Goal: Task Accomplishment & Management: Manage account settings

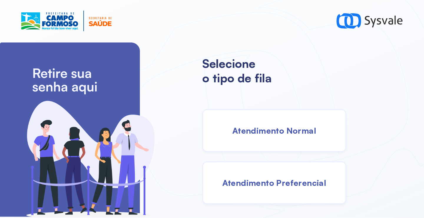
click at [269, 126] on span "Atendimento Normal" at bounding box center [274, 130] width 84 height 10
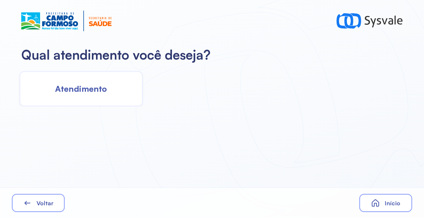
click at [102, 110] on div "Qual atendimento você deseja? Atendimento Voltar Início" at bounding box center [212, 109] width 424 height 218
click at [103, 99] on div "Atendimento" at bounding box center [80, 88] width 123 height 35
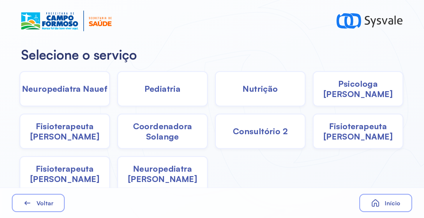
click at [171, 91] on span "Pediatria" at bounding box center [163, 88] width 36 height 10
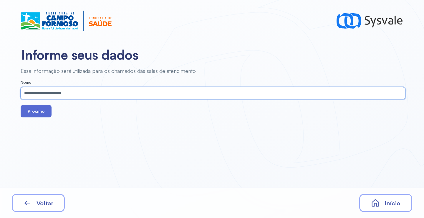
type input "**********"
click at [40, 111] on button "Próximo" at bounding box center [36, 111] width 31 height 12
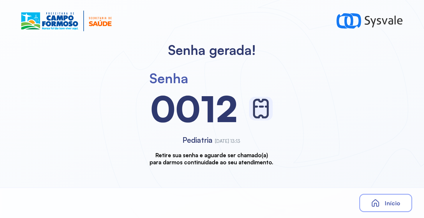
click at [396, 204] on span "Início" at bounding box center [393, 202] width 16 height 7
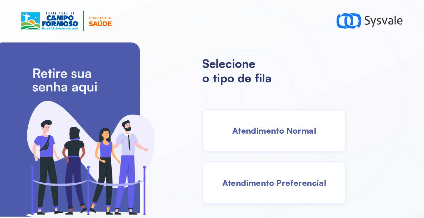
click at [265, 132] on span "Atendimento Normal" at bounding box center [274, 130] width 84 height 10
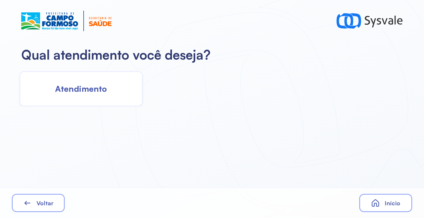
click at [112, 93] on div "Atendimento" at bounding box center [80, 88] width 123 height 35
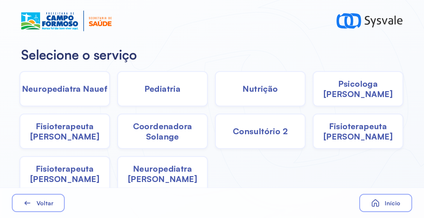
click at [158, 91] on span "Pediatria" at bounding box center [163, 88] width 36 height 10
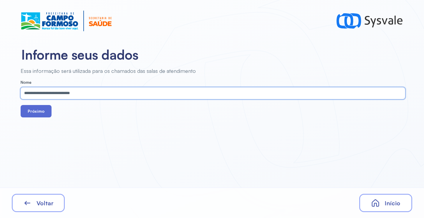
type input "**********"
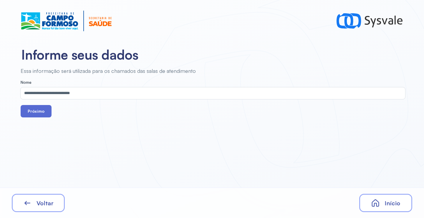
click at [37, 116] on button "Próximo" at bounding box center [36, 111] width 31 height 12
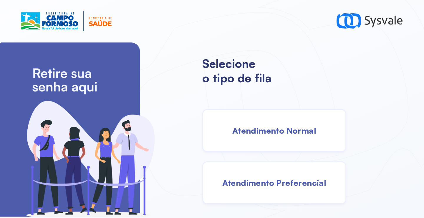
click at [280, 139] on div "Atendimento Normal" at bounding box center [274, 130] width 144 height 43
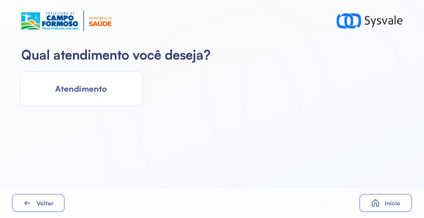
click at [104, 96] on div "Atendimento" at bounding box center [80, 88] width 123 height 35
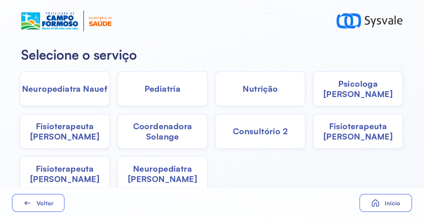
click at [166, 93] on span "Pediatria" at bounding box center [163, 88] width 36 height 10
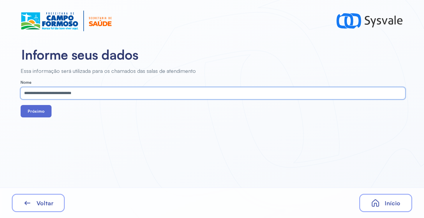
type input "**********"
drag, startPoint x: 36, startPoint y: 112, endPoint x: 36, endPoint y: 108, distance: 4.1
click at [35, 111] on button "Próximo" at bounding box center [36, 111] width 31 height 12
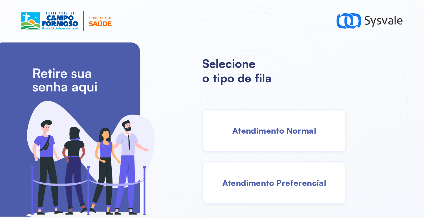
click at [263, 134] on span "Atendimento Normal" at bounding box center [274, 130] width 84 height 10
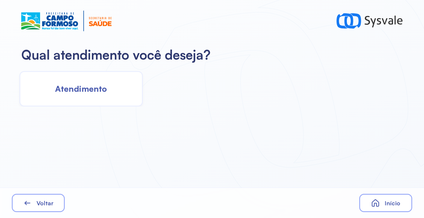
click at [96, 100] on div "Atendimento" at bounding box center [80, 88] width 123 height 35
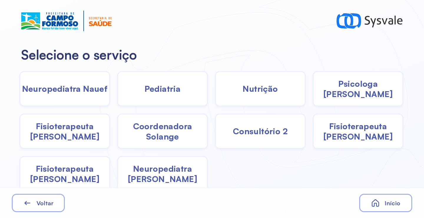
click at [136, 89] on div "Pediatria" at bounding box center [162, 88] width 91 height 35
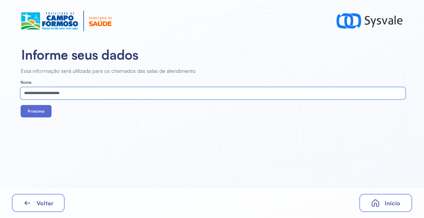
type input "**********"
click at [33, 112] on button "Próximo" at bounding box center [36, 111] width 31 height 12
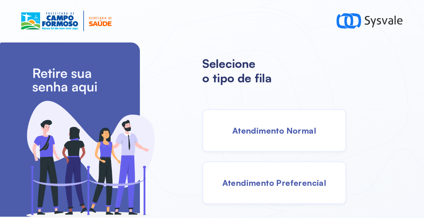
click at [249, 128] on span "Atendimento Normal" at bounding box center [274, 130] width 84 height 10
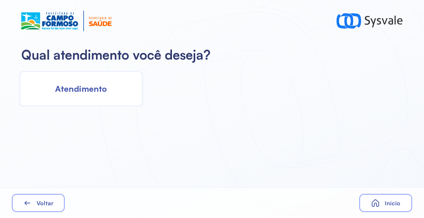
click at [60, 91] on span "Atendimento" at bounding box center [81, 88] width 52 height 10
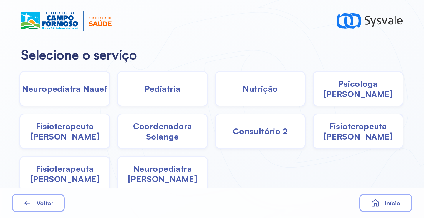
click at [276, 87] on div "Nutrição" at bounding box center [260, 88] width 91 height 35
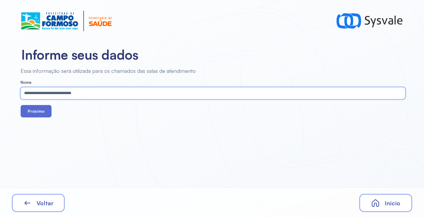
type input "**********"
click at [43, 109] on button "Próximo" at bounding box center [36, 111] width 31 height 12
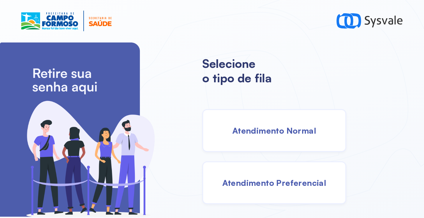
click at [292, 120] on div "Atendimento Normal" at bounding box center [274, 130] width 144 height 43
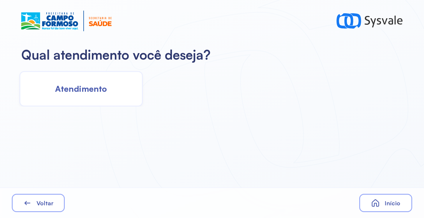
click at [107, 87] on div "Atendimento" at bounding box center [80, 88] width 123 height 35
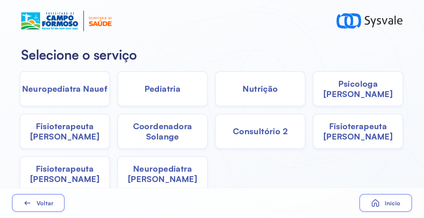
click at [143, 82] on div "Pediatria" at bounding box center [162, 88] width 91 height 35
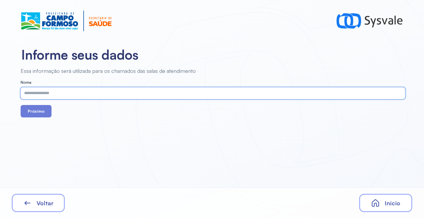
paste input "**********"
type input "**********"
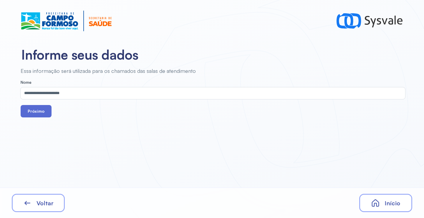
click at [43, 112] on button "Próximo" at bounding box center [36, 111] width 31 height 12
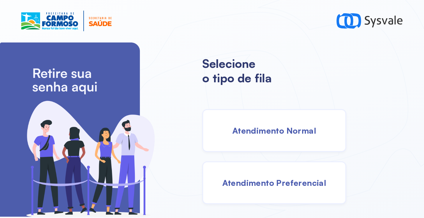
click at [270, 126] on span "Atendimento Normal" at bounding box center [274, 130] width 84 height 10
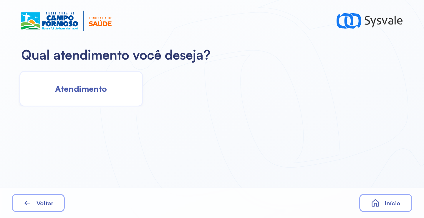
click at [85, 94] on span "Atendimento" at bounding box center [81, 88] width 52 height 10
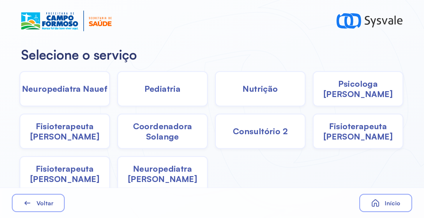
click at [168, 92] on span "Pediatria" at bounding box center [163, 88] width 36 height 10
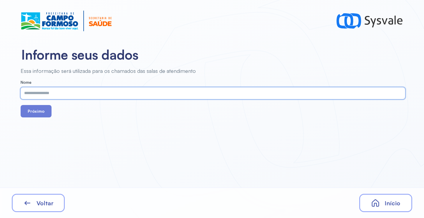
paste input "**********"
type input "**********"
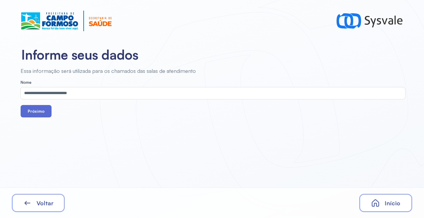
click at [33, 111] on button "Próximo" at bounding box center [36, 111] width 31 height 12
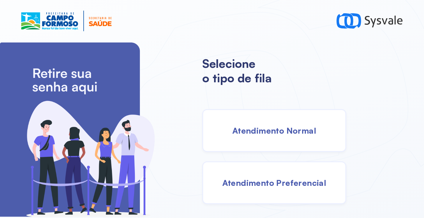
click at [258, 145] on div "Atendimento Normal" at bounding box center [274, 130] width 144 height 43
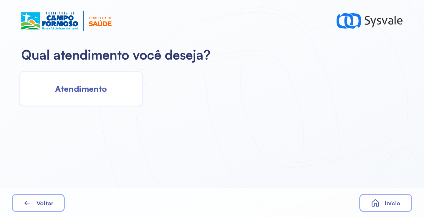
click at [93, 66] on div "Qual atendimento você deseja?" at bounding box center [212, 55] width 424 height 26
click at [92, 77] on div "Atendimento" at bounding box center [80, 88] width 123 height 35
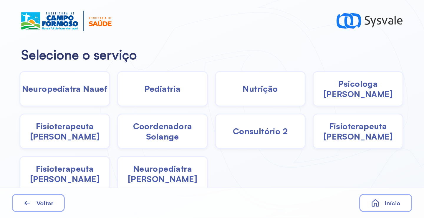
click at [174, 92] on span "Pediatria" at bounding box center [163, 88] width 36 height 10
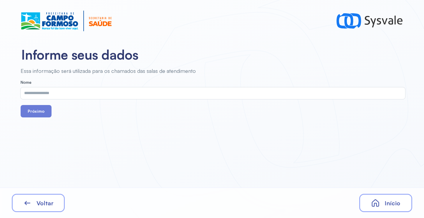
click at [46, 201] on span "Voltar" at bounding box center [45, 202] width 17 height 7
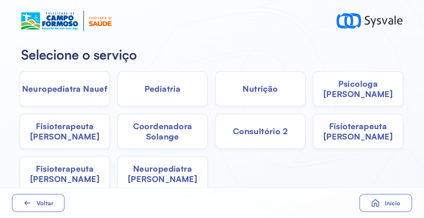
click at [355, 128] on span "Fisioterapeuta [PERSON_NAME]" at bounding box center [358, 131] width 89 height 21
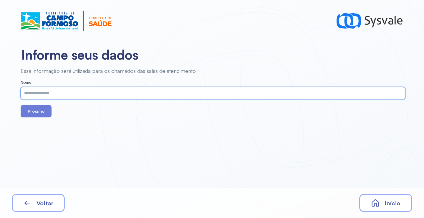
paste input "**********"
type input "**********"
click at [35, 112] on button "Próximo" at bounding box center [36, 111] width 31 height 12
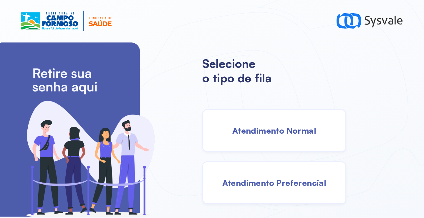
click at [233, 127] on span "Atendimento Normal" at bounding box center [274, 130] width 84 height 10
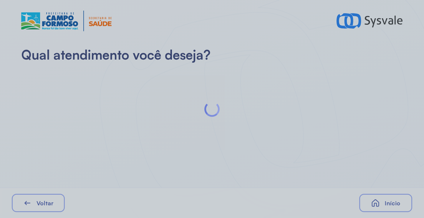
click at [118, 94] on div at bounding box center [212, 109] width 424 height 218
click at [120, 93] on div at bounding box center [212, 109] width 424 height 218
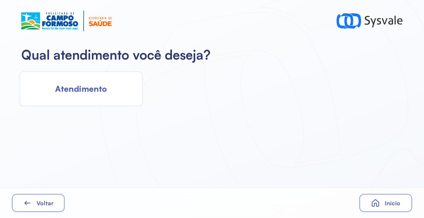
click at [119, 88] on div "Atendimento" at bounding box center [80, 88] width 123 height 35
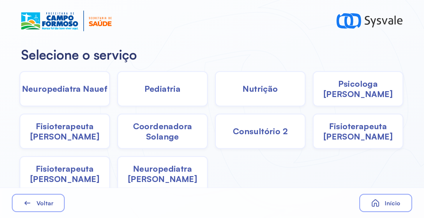
click at [178, 93] on span "Pediatria" at bounding box center [163, 88] width 36 height 10
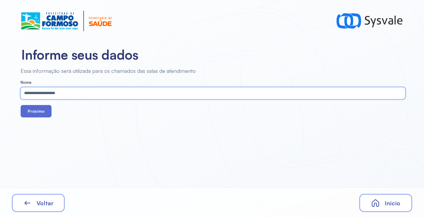
type input "**********"
click at [38, 110] on button "Próximo" at bounding box center [36, 111] width 31 height 12
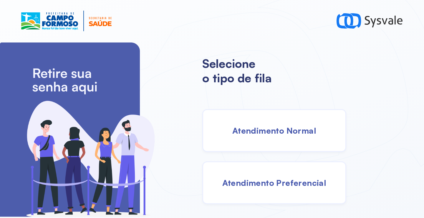
click at [265, 126] on span "Atendimento Normal" at bounding box center [274, 130] width 84 height 10
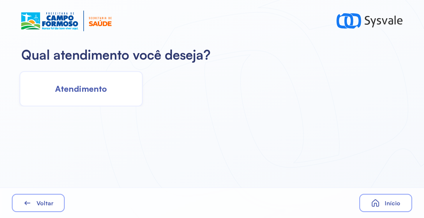
click at [108, 92] on div "Atendimento" at bounding box center [80, 88] width 123 height 35
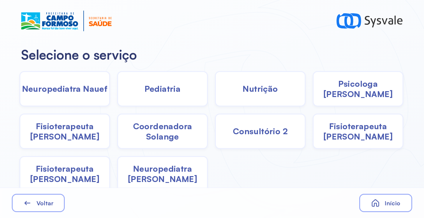
click at [264, 87] on span "Nutrição" at bounding box center [260, 88] width 35 height 10
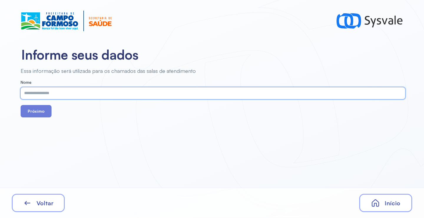
paste input "**********"
type input "**********"
click at [39, 113] on button "Próximo" at bounding box center [36, 111] width 31 height 12
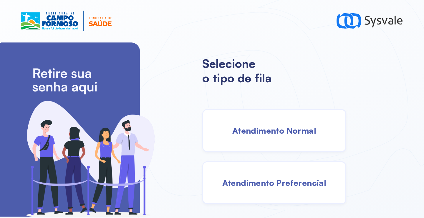
click at [284, 131] on span "Atendimento Normal" at bounding box center [274, 130] width 84 height 10
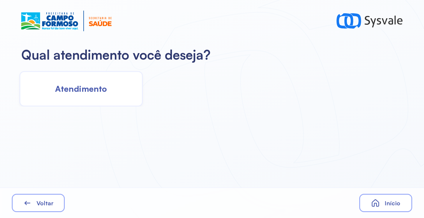
click at [110, 105] on div "Atendimento" at bounding box center [80, 88] width 123 height 35
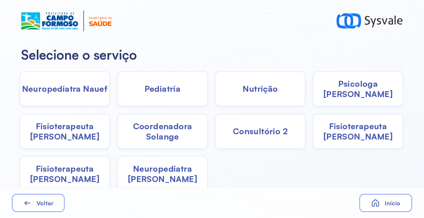
click at [254, 92] on span "Nutrição" at bounding box center [260, 88] width 35 height 10
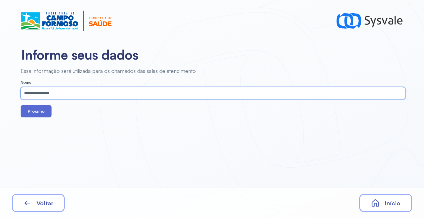
type input "**********"
click at [26, 113] on button "Próximo" at bounding box center [36, 111] width 31 height 12
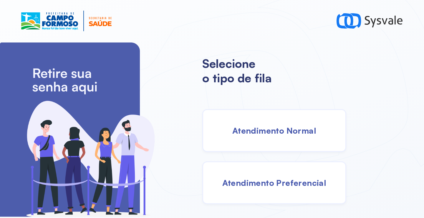
click at [266, 115] on div "Atendimento Normal" at bounding box center [274, 130] width 144 height 43
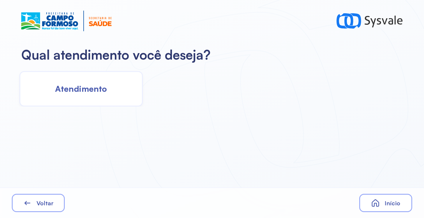
click at [96, 91] on span "Atendimento" at bounding box center [81, 88] width 52 height 10
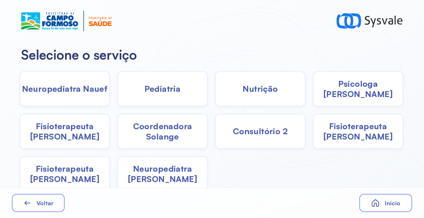
click at [163, 90] on span "Pediatria" at bounding box center [163, 88] width 36 height 10
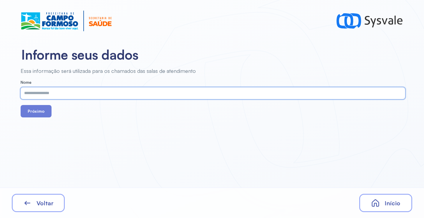
paste input "**********"
type input "**********"
click at [41, 113] on button "Próximo" at bounding box center [36, 111] width 31 height 12
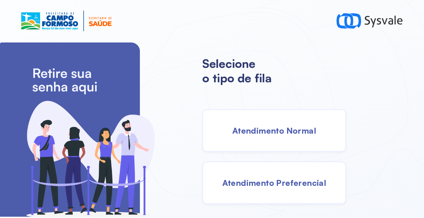
click at [264, 133] on span "Atendimento Normal" at bounding box center [274, 130] width 84 height 10
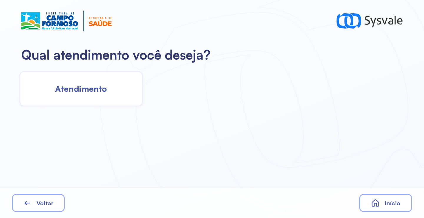
click at [119, 90] on div "Atendimento" at bounding box center [80, 88] width 123 height 35
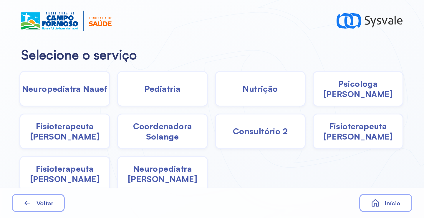
click at [167, 96] on div "Pediatria" at bounding box center [162, 88] width 91 height 35
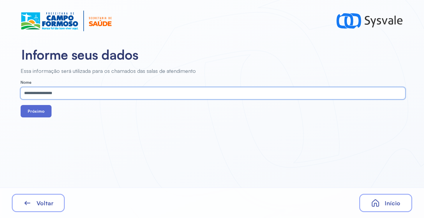
type input "**********"
click at [40, 109] on button "Próximo" at bounding box center [36, 111] width 31 height 12
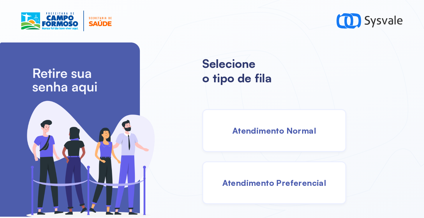
click at [246, 128] on span "Atendimento Normal" at bounding box center [274, 130] width 84 height 10
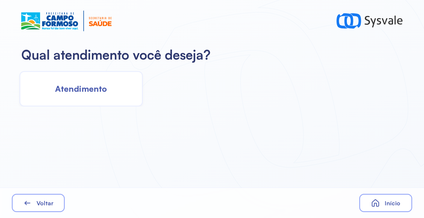
click at [90, 88] on span "Atendimento" at bounding box center [81, 88] width 52 height 10
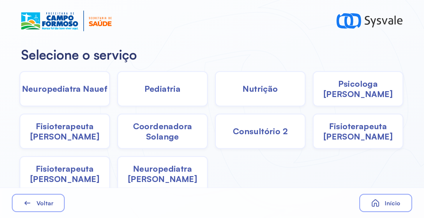
click at [155, 93] on span "Pediatria" at bounding box center [163, 88] width 36 height 10
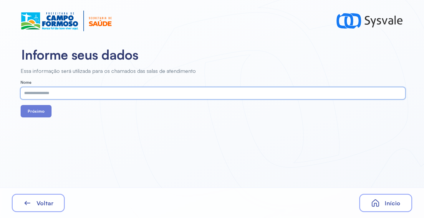
paste input "**********"
type input "**********"
click at [35, 113] on button "Próximo" at bounding box center [36, 111] width 31 height 12
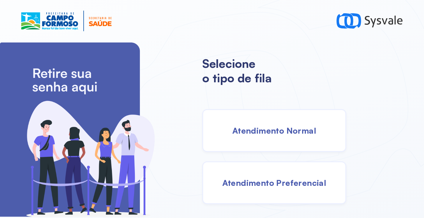
click at [254, 135] on span "Atendimento Normal" at bounding box center [274, 130] width 84 height 10
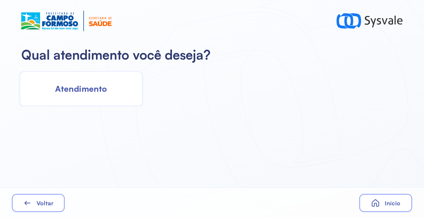
click at [103, 96] on div "Atendimento" at bounding box center [80, 88] width 123 height 35
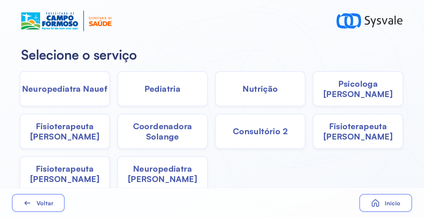
click at [177, 88] on span "Pediatria" at bounding box center [163, 88] width 36 height 10
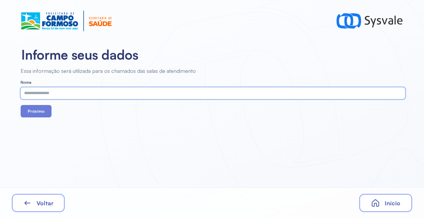
paste input "**********"
click at [35, 94] on input "**********" at bounding box center [212, 93] width 382 height 12
click at [45, 92] on input "**********" at bounding box center [212, 93] width 382 height 12
click at [49, 94] on input "**********" at bounding box center [212, 93] width 382 height 12
click at [51, 93] on input "**********" at bounding box center [212, 93] width 382 height 12
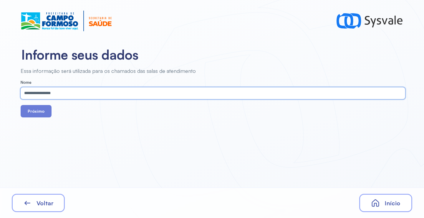
type input "**********"
click at [49, 94] on input "**********" at bounding box center [212, 93] width 382 height 12
click at [50, 94] on input "**********" at bounding box center [212, 93] width 382 height 12
click at [49, 92] on input "**********" at bounding box center [212, 93] width 382 height 12
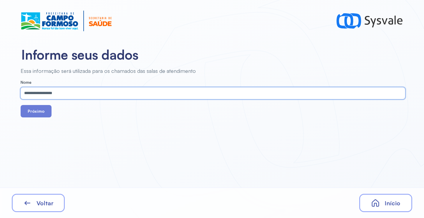
click at [51, 94] on input "**********" at bounding box center [212, 93] width 382 height 12
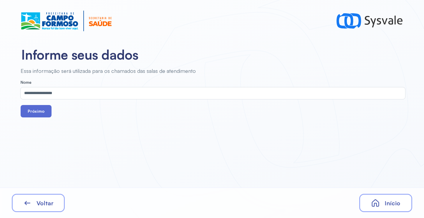
click at [42, 113] on button "Próximo" at bounding box center [36, 111] width 31 height 12
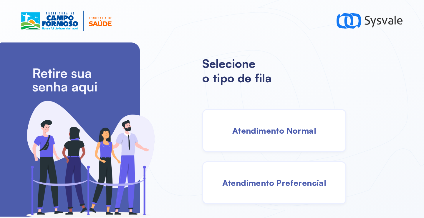
click at [259, 123] on div "Atendimento Normal" at bounding box center [274, 130] width 144 height 43
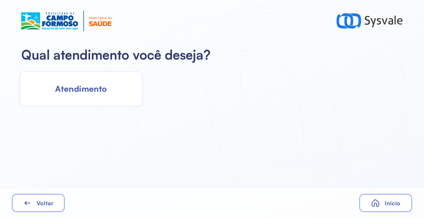
click at [82, 85] on span "Atendimento" at bounding box center [81, 88] width 52 height 10
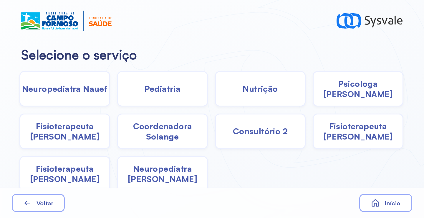
drag, startPoint x: 363, startPoint y: 135, endPoint x: 358, endPoint y: 135, distance: 5.0
click at [358, 135] on span "Fisioterapeuta [PERSON_NAME]" at bounding box center [358, 131] width 89 height 21
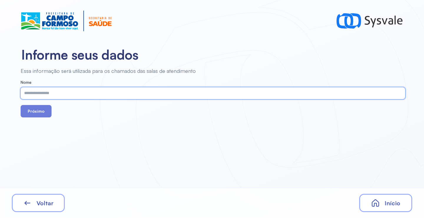
paste input "**********"
type input "**********"
click at [31, 109] on button "Próximo" at bounding box center [36, 111] width 31 height 12
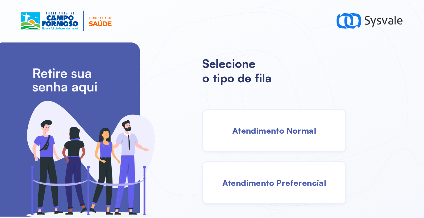
click at [228, 120] on div "Atendimento Normal" at bounding box center [274, 130] width 144 height 43
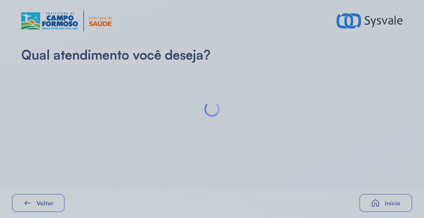
click at [68, 95] on div at bounding box center [212, 109] width 424 height 218
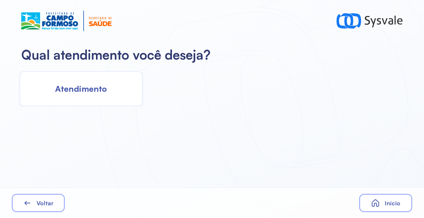
click at [85, 87] on span "Atendimento" at bounding box center [81, 88] width 52 height 10
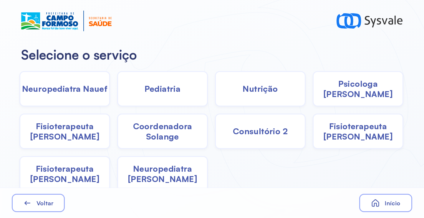
click at [156, 91] on span "Pediatria" at bounding box center [163, 88] width 36 height 10
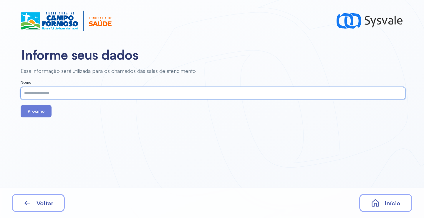
paste input "**********"
type input "**********"
click at [36, 110] on button "Próximo" at bounding box center [36, 111] width 31 height 12
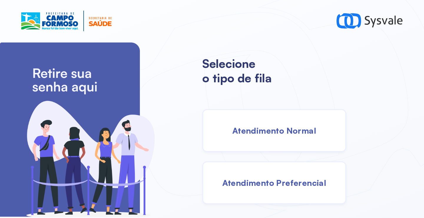
drag, startPoint x: 237, startPoint y: 135, endPoint x: 234, endPoint y: 134, distance: 4.0
click at [234, 134] on span "Atendimento Normal" at bounding box center [274, 130] width 84 height 10
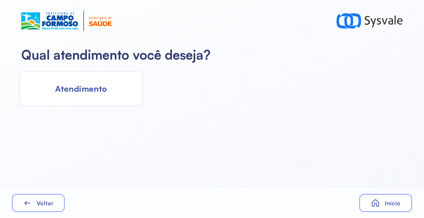
click at [75, 83] on div "Atendimento" at bounding box center [80, 88] width 123 height 35
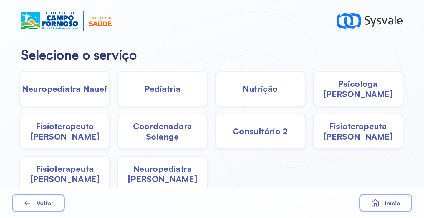
click at [159, 92] on span "Pediatria" at bounding box center [163, 88] width 36 height 10
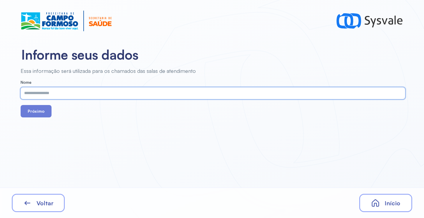
paste input "**********"
type input "**********"
click at [34, 109] on button "Próximo" at bounding box center [36, 111] width 31 height 12
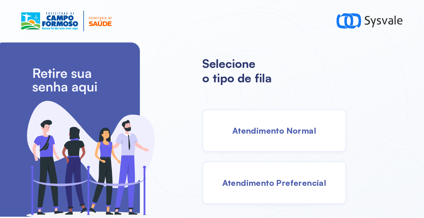
click at [280, 122] on div "Atendimento Normal" at bounding box center [274, 130] width 144 height 43
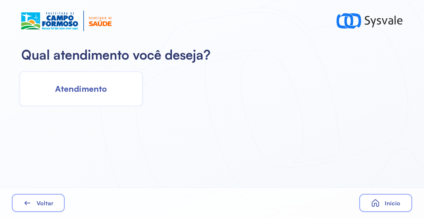
click at [93, 85] on span "Atendimento" at bounding box center [81, 88] width 52 height 10
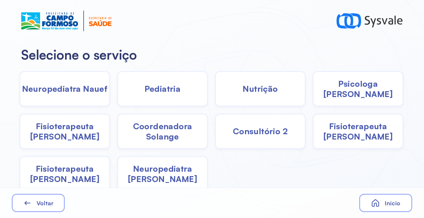
click at [163, 90] on span "Pediatria" at bounding box center [163, 88] width 36 height 10
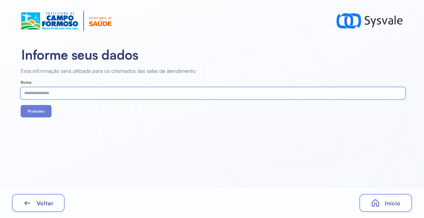
paste input "**********"
type input "**********"
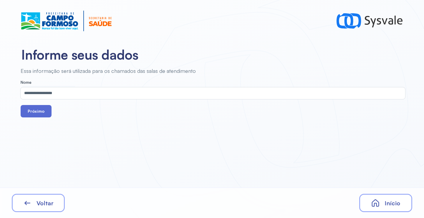
click at [39, 111] on button "Próximo" at bounding box center [36, 111] width 31 height 12
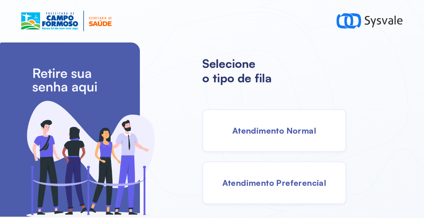
click at [291, 132] on span "Atendimento Normal" at bounding box center [274, 130] width 84 height 10
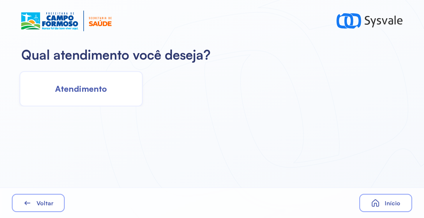
click at [117, 87] on div "Atendimento" at bounding box center [80, 88] width 123 height 35
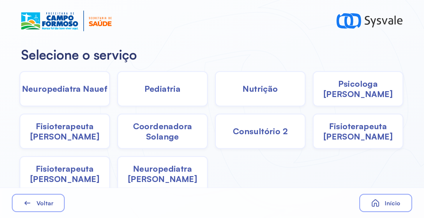
click at [159, 94] on div "Pediatria" at bounding box center [162, 88] width 91 height 35
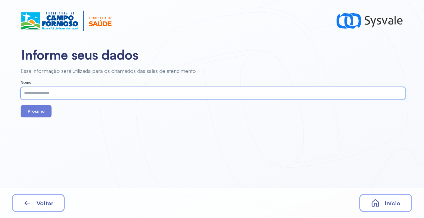
paste input "**********"
click at [36, 94] on input "**********" at bounding box center [212, 93] width 382 height 12
type input "**********"
click at [32, 113] on button "Próximo" at bounding box center [36, 111] width 31 height 12
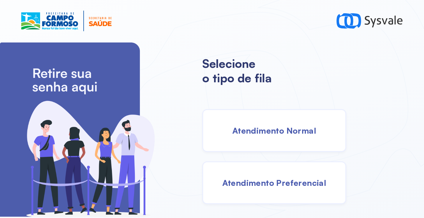
click at [294, 135] on span "Atendimento Normal" at bounding box center [274, 130] width 84 height 10
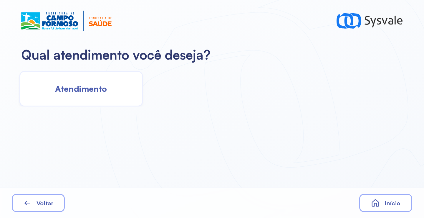
click at [80, 74] on div "Atendimento" at bounding box center [80, 88] width 123 height 35
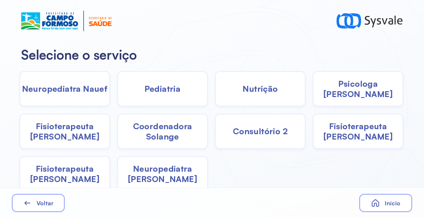
click at [143, 95] on div "Pediatria" at bounding box center [162, 88] width 91 height 35
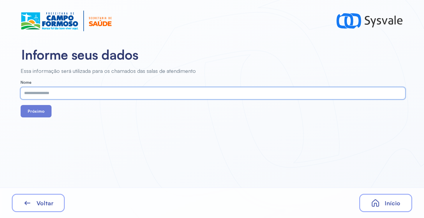
paste input "**********"
type input "**********"
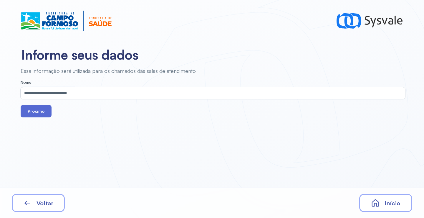
click at [33, 111] on button "Próximo" at bounding box center [36, 111] width 31 height 12
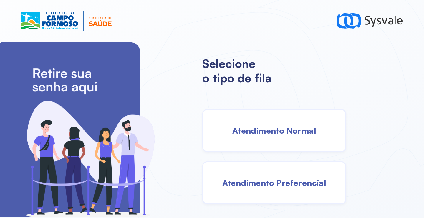
click at [272, 133] on span "Atendimento Normal" at bounding box center [274, 130] width 84 height 10
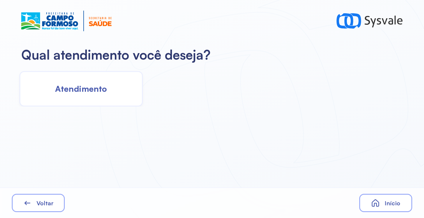
click at [95, 89] on span "Atendimento" at bounding box center [81, 88] width 52 height 10
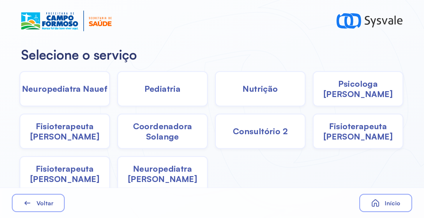
click at [271, 96] on div "Nutrição" at bounding box center [260, 88] width 91 height 35
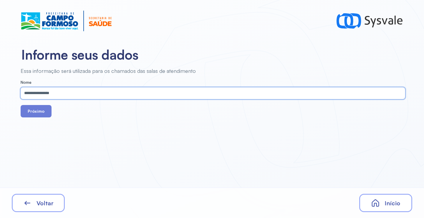
click at [28, 93] on input "**********" at bounding box center [212, 93] width 382 height 12
type input "**********"
click at [40, 112] on button "Próximo" at bounding box center [36, 111] width 31 height 12
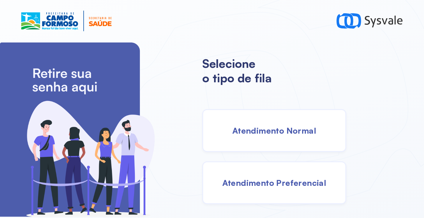
click at [284, 123] on div "Atendimento Normal" at bounding box center [274, 130] width 144 height 43
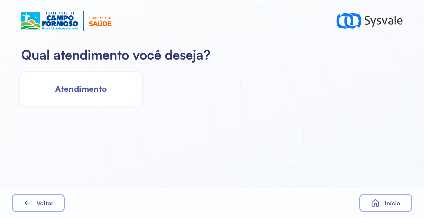
click at [77, 86] on span "Atendimento" at bounding box center [81, 88] width 52 height 10
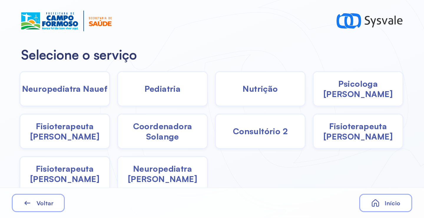
click at [143, 97] on div "Pediatria" at bounding box center [162, 88] width 91 height 35
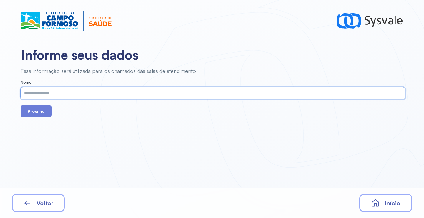
paste input "**********"
type input "**********"
click at [41, 111] on button "Próximo" at bounding box center [36, 111] width 31 height 12
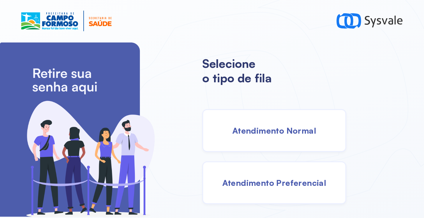
click at [281, 144] on div "Atendimento Normal" at bounding box center [274, 130] width 144 height 43
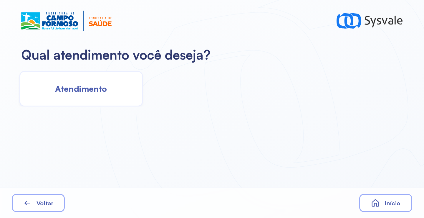
click at [108, 83] on div "Atendimento" at bounding box center [80, 88] width 123 height 35
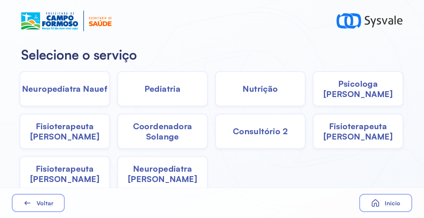
click at [176, 94] on div "Pediatria" at bounding box center [162, 88] width 91 height 35
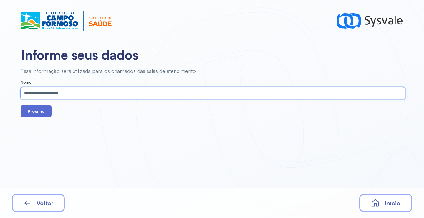
type input "**********"
click at [31, 111] on button "Próximo" at bounding box center [36, 111] width 31 height 12
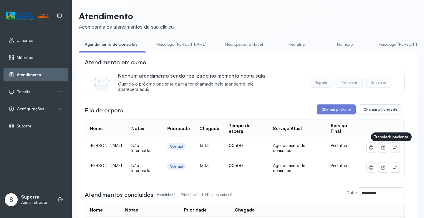
click at [390, 148] on button at bounding box center [394, 147] width 9 height 9
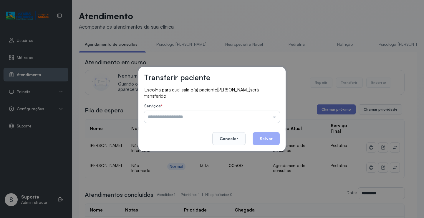
click at [268, 117] on input "text" at bounding box center [211, 117] width 135 height 12
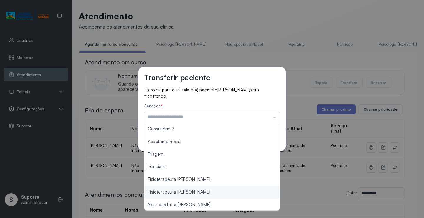
scroll to position [89, 0]
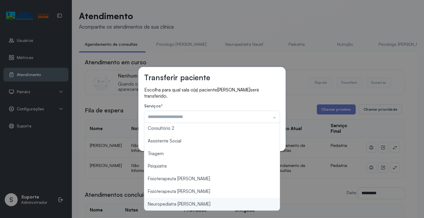
type input "**********"
drag, startPoint x: 184, startPoint y: 205, endPoint x: 225, endPoint y: 178, distance: 48.9
click at [186, 203] on div "**********" at bounding box center [212, 109] width 424 height 218
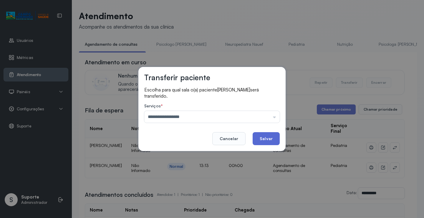
click at [268, 133] on button "Salvar" at bounding box center [266, 138] width 27 height 13
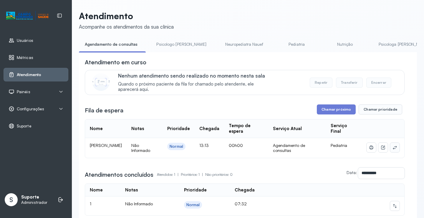
click at [393, 147] on icon at bounding box center [395, 147] width 5 height 5
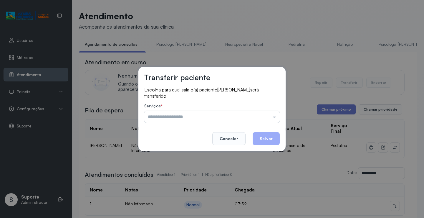
click at [268, 117] on input "text" at bounding box center [211, 117] width 135 height 12
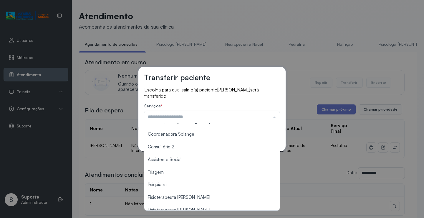
scroll to position [89, 0]
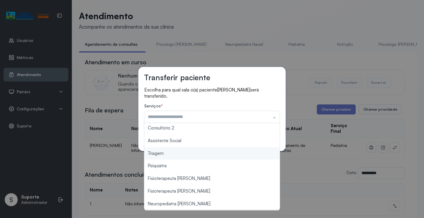
type input "*******"
click at [171, 156] on div "Transferir paciente Escolha para qual sala o(a) paciente Brenda Manuela Pereira…" at bounding box center [212, 109] width 424 height 218
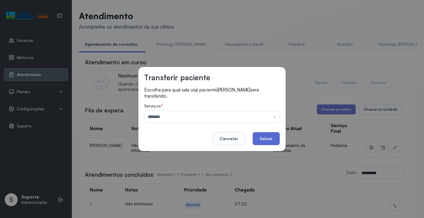
click at [257, 137] on button "Salvar" at bounding box center [266, 138] width 27 height 13
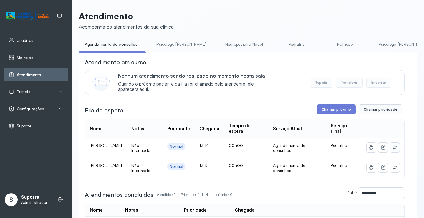
click at [393, 149] on icon at bounding box center [395, 147] width 4 height 4
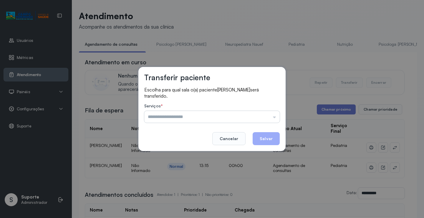
click at [271, 113] on input "text" at bounding box center [211, 117] width 135 height 12
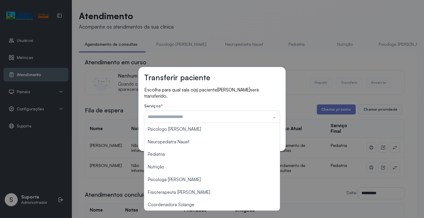
drag, startPoint x: 260, startPoint y: 78, endPoint x: 263, endPoint y: 80, distance: 4.0
click at [260, 79] on div "Transferir paciente" at bounding box center [211, 80] width 135 height 14
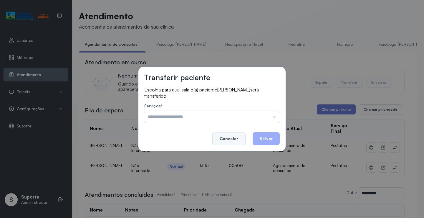
drag, startPoint x: 233, startPoint y: 139, endPoint x: 299, endPoint y: 146, distance: 66.4
click at [234, 139] on button "Cancelar" at bounding box center [228, 138] width 33 height 13
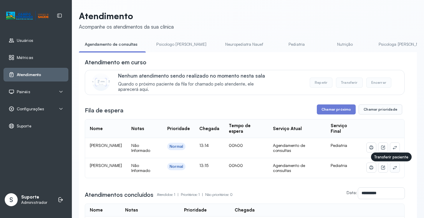
click at [393, 170] on icon at bounding box center [395, 167] width 5 height 5
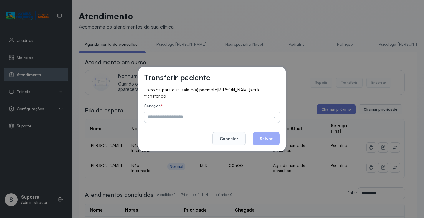
drag, startPoint x: 258, startPoint y: 112, endPoint x: 245, endPoint y: 124, distance: 17.5
click at [257, 112] on input "text" at bounding box center [211, 117] width 135 height 12
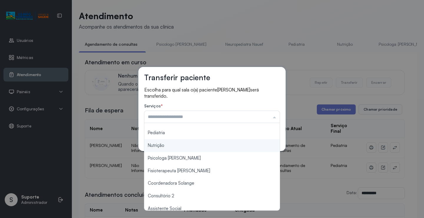
scroll to position [88, 0]
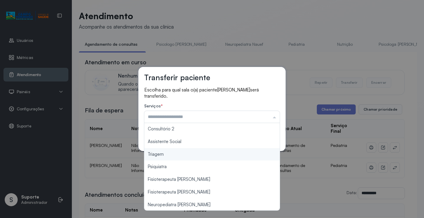
type input "*******"
drag, startPoint x: 187, startPoint y: 157, endPoint x: 222, endPoint y: 148, distance: 36.2
click at [187, 157] on div "Transferir paciente Escolha para qual sala o(a) paciente AYLLA VITORIA DOS SANT…" at bounding box center [212, 109] width 424 height 218
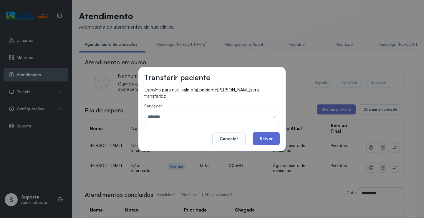
click at [262, 140] on button "Salvar" at bounding box center [266, 138] width 27 height 13
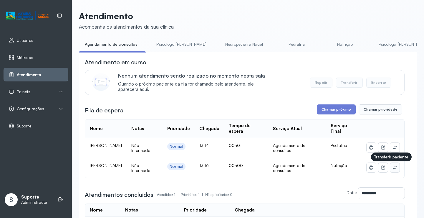
click at [393, 168] on button at bounding box center [394, 167] width 9 height 9
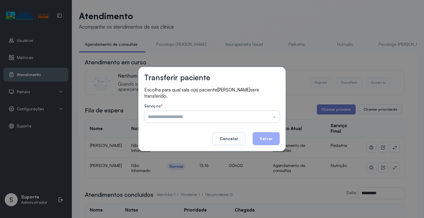
click at [266, 119] on input "text" at bounding box center [211, 117] width 135 height 12
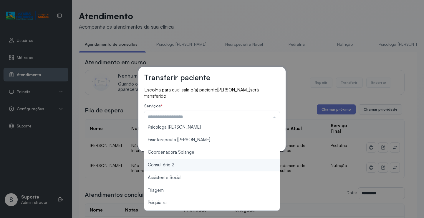
scroll to position [60, 0]
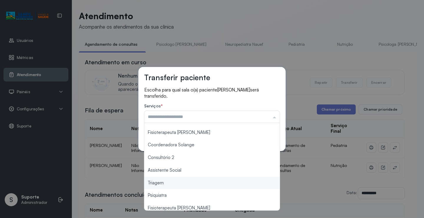
type input "*******"
click at [190, 185] on div "Transferir paciente Escolha para qual sala o(a) paciente Pedro Miguel Souza Ros…" at bounding box center [212, 109] width 424 height 218
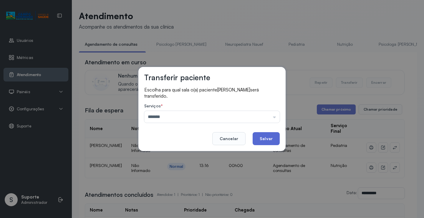
click at [274, 137] on button "Salvar" at bounding box center [266, 138] width 27 height 13
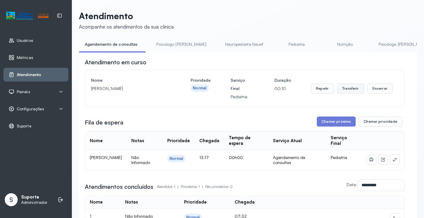
click at [347, 92] on button "Transferir" at bounding box center [350, 88] width 27 height 10
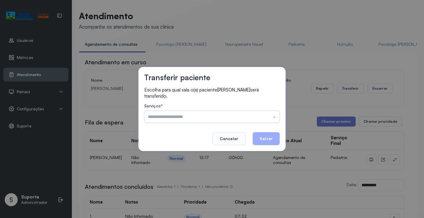
click at [243, 116] on input "text" at bounding box center [211, 117] width 135 height 12
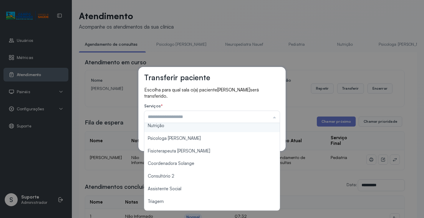
scroll to position [89, 0]
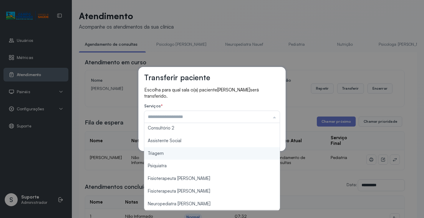
type input "*******"
drag, startPoint x: 176, startPoint y: 155, endPoint x: 181, endPoint y: 151, distance: 6.5
click at [177, 153] on div "Transferir paciente Escolha para qual sala o(a) paciente Pedro Miguel Souza Ros…" at bounding box center [212, 109] width 424 height 218
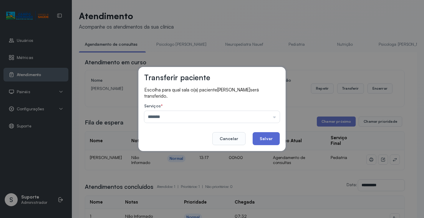
click at [264, 136] on button "Salvar" at bounding box center [266, 138] width 27 height 13
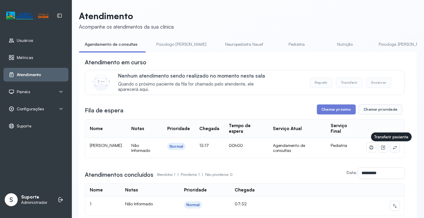
click at [393, 149] on icon at bounding box center [395, 147] width 4 height 4
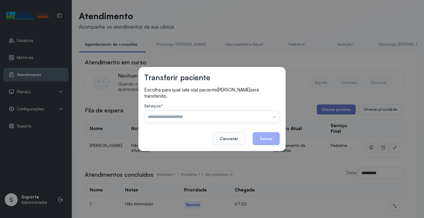
click at [273, 121] on input "text" at bounding box center [211, 117] width 135 height 12
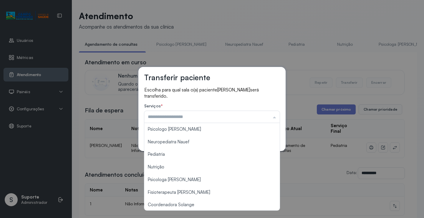
scroll to position [89, 0]
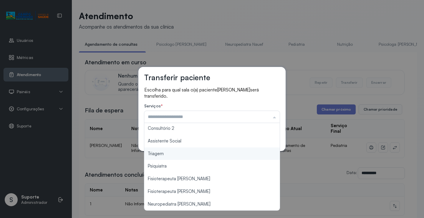
type input "*******"
click at [176, 149] on div "Transferir paciente Escolha para qual sala o(a) paciente MARIA ALYCE SILVA SANT…" at bounding box center [211, 109] width 147 height 84
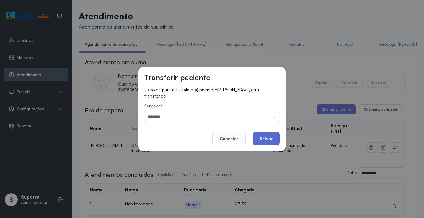
click at [263, 142] on button "Salvar" at bounding box center [266, 138] width 27 height 13
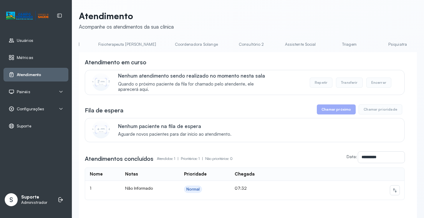
scroll to position [0, 350]
click at [328, 41] on link "Triagem" at bounding box center [348, 44] width 41 height 10
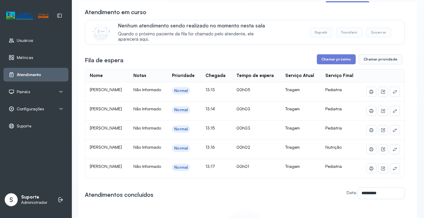
scroll to position [88, 0]
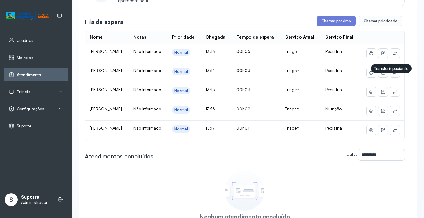
click at [393, 75] on icon at bounding box center [395, 72] width 5 height 5
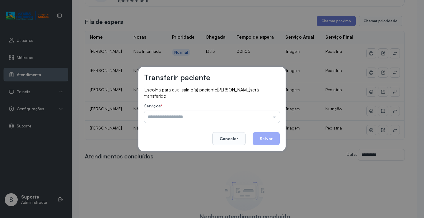
click at [271, 115] on input "text" at bounding box center [211, 117] width 135 height 12
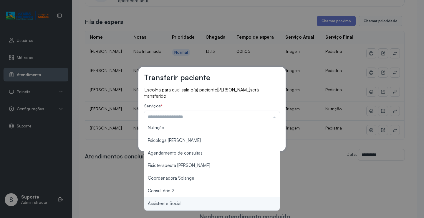
scroll to position [89, 0]
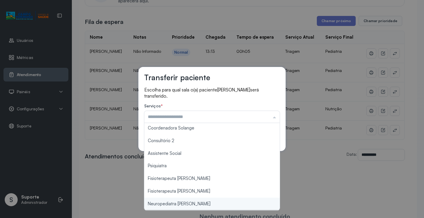
type input "**********"
drag, startPoint x: 192, startPoint y: 204, endPoint x: 224, endPoint y: 176, distance: 42.1
click at [193, 204] on div "**********" at bounding box center [212, 109] width 424 height 218
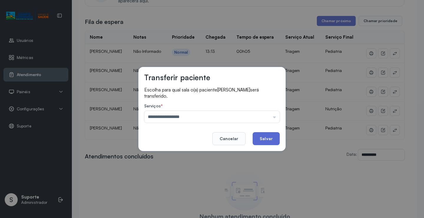
click at [259, 134] on button "Salvar" at bounding box center [266, 138] width 27 height 13
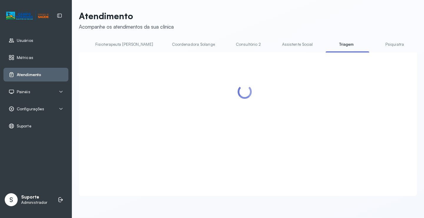
scroll to position [0, 0]
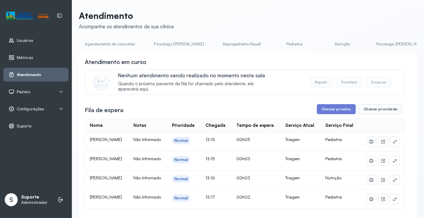
click at [108, 43] on link "Agendamento de consultas" at bounding box center [110, 44] width 62 height 10
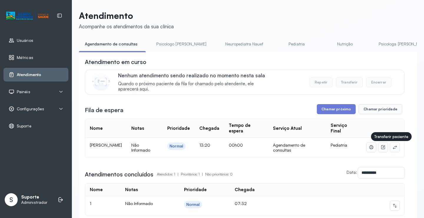
click at [391, 151] on button at bounding box center [394, 146] width 9 height 9
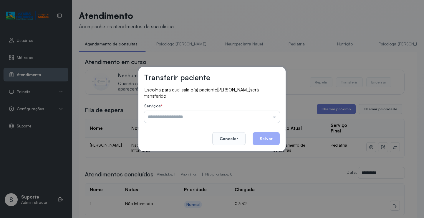
click at [254, 120] on input "text" at bounding box center [211, 117] width 135 height 12
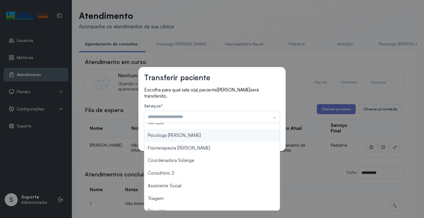
scroll to position [89, 0]
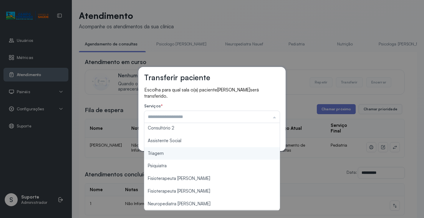
type input "*******"
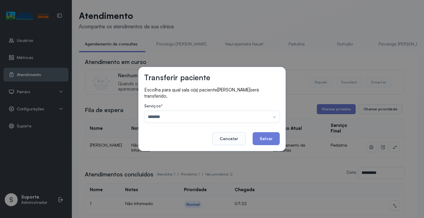
drag, startPoint x: 190, startPoint y: 156, endPoint x: 254, endPoint y: 137, distance: 66.4
click at [192, 155] on div "Transferir paciente Escolha para qual sala o(a) paciente ANA BEATRIZ MARTINS MA…" at bounding box center [212, 109] width 424 height 218
click at [261, 135] on button "Salvar" at bounding box center [266, 138] width 27 height 13
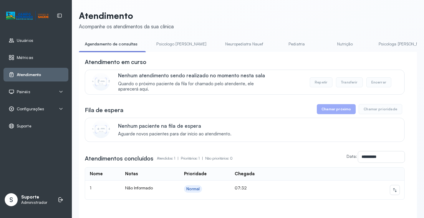
click at [276, 45] on link "Pediatria" at bounding box center [296, 44] width 41 height 10
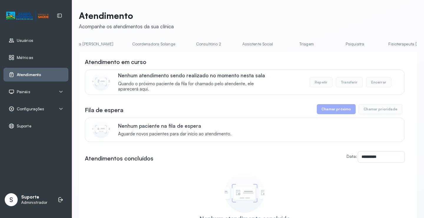
scroll to position [0, 390]
click at [285, 43] on link "Triagem" at bounding box center [305, 44] width 41 height 10
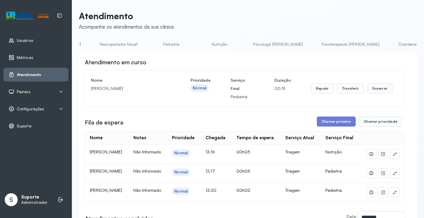
scroll to position [0, 0]
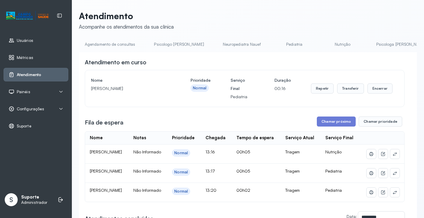
click at [100, 38] on div "**********" at bounding box center [248, 170] width 338 height 319
click at [100, 39] on div "**********" at bounding box center [248, 170] width 338 height 319
click at [101, 42] on link "Agendamento de consultas" at bounding box center [110, 44] width 62 height 10
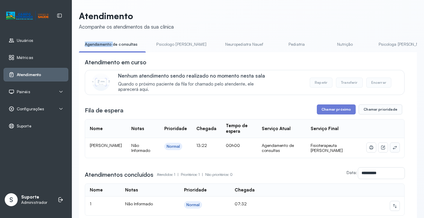
click at [393, 148] on icon at bounding box center [395, 147] width 5 height 5
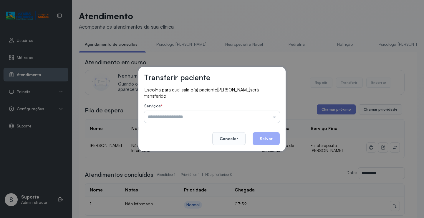
click at [246, 117] on input "text" at bounding box center [211, 117] width 135 height 12
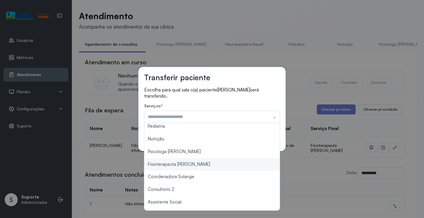
scroll to position [89, 0]
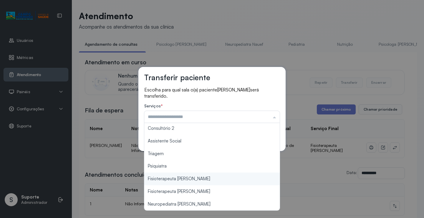
type input "**********"
drag, startPoint x: 201, startPoint y: 179, endPoint x: 223, endPoint y: 163, distance: 27.4
click at [204, 177] on div "**********" at bounding box center [212, 109] width 424 height 218
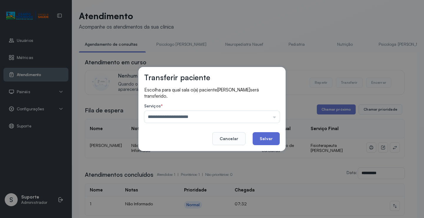
click at [272, 135] on button "Salvar" at bounding box center [266, 138] width 27 height 13
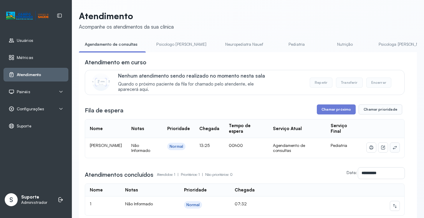
click at [393, 150] on icon at bounding box center [395, 147] width 5 height 5
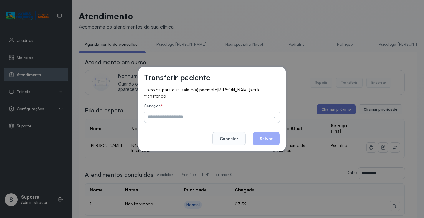
click at [254, 120] on input "text" at bounding box center [211, 117] width 135 height 12
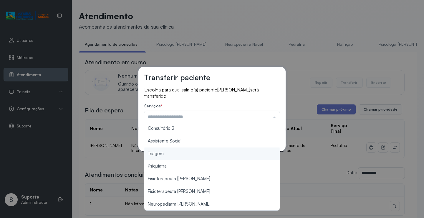
type input "*******"
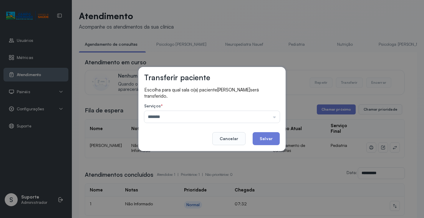
click at [173, 157] on div "Transferir paciente Escolha para qual sala o(a) paciente ELLEN DA SILVA VIEIRA …" at bounding box center [212, 109] width 424 height 218
click at [262, 140] on button "Salvar" at bounding box center [266, 138] width 27 height 13
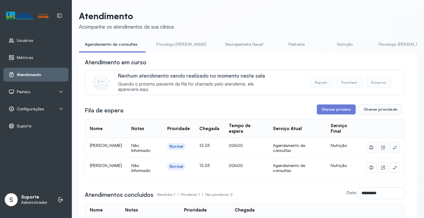
click at [393, 148] on button at bounding box center [394, 147] width 9 height 9
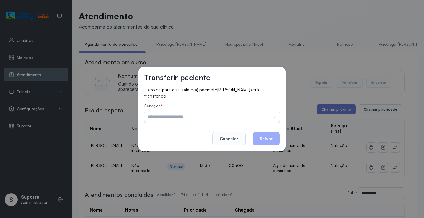
drag, startPoint x: 275, startPoint y: 116, endPoint x: 267, endPoint y: 117, distance: 7.7
click at [274, 116] on input "text" at bounding box center [211, 117] width 135 height 12
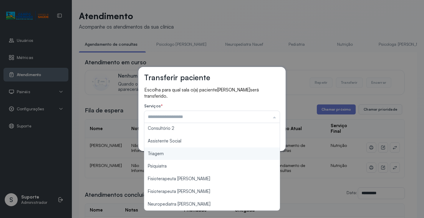
type input "*******"
click at [171, 156] on div "Transferir paciente Escolha para qual sala o(a) paciente Marina Batista de Nova…" at bounding box center [212, 109] width 424 height 218
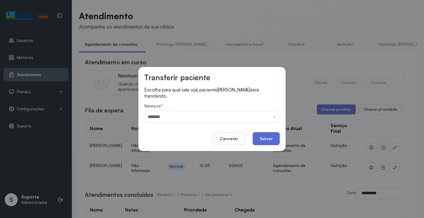
click at [269, 137] on button "Salvar" at bounding box center [266, 138] width 27 height 13
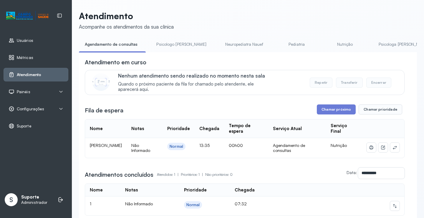
click at [384, 144] on div at bounding box center [383, 147] width 33 height 9
click at [393, 149] on icon at bounding box center [395, 147] width 5 height 5
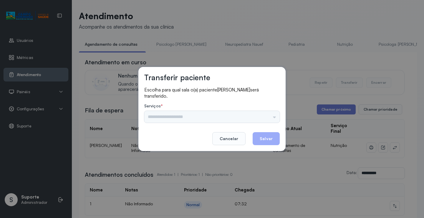
drag, startPoint x: 248, startPoint y: 114, endPoint x: 227, endPoint y: 126, distance: 24.4
click at [248, 114] on div "Psicologo Pedro Neuropediatra Nauef Pediatria Nutrição Psicologa Alana Fisioter…" at bounding box center [211, 117] width 135 height 12
click at [227, 110] on div "Serviços * Psicologo Pedro Neuropediatra Nauef Pediatria Nutrição Psicologa Ala…" at bounding box center [211, 112] width 135 height 19
click at [235, 112] on input "text" at bounding box center [211, 117] width 135 height 12
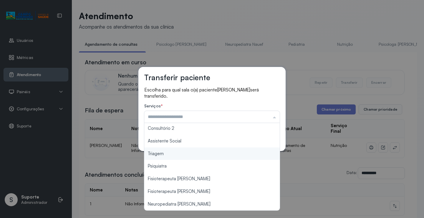
type input "*******"
click at [173, 153] on div "Transferir paciente Escolha para qual sala o(a) paciente Yuri Santos Silva será…" at bounding box center [212, 109] width 424 height 218
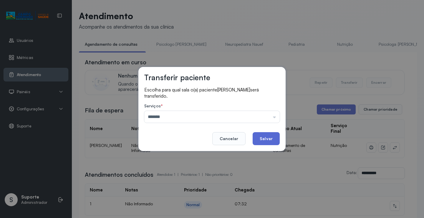
click at [269, 140] on button "Salvar" at bounding box center [266, 138] width 27 height 13
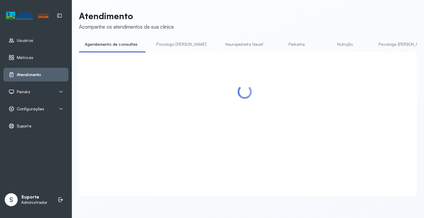
click at [172, 43] on link "Psicologo Pedro" at bounding box center [182, 44] width 62 height 10
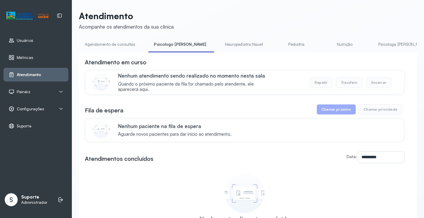
click at [130, 40] on link "Agendamento de consultas" at bounding box center [110, 44] width 62 height 10
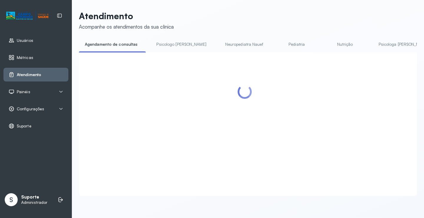
scroll to position [0, 0]
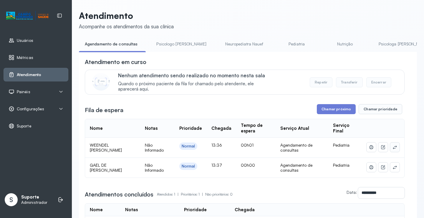
click at [393, 148] on icon at bounding box center [395, 147] width 4 height 4
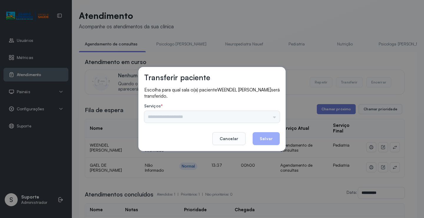
click at [261, 116] on div "Psicologo Pedro Neuropediatra Nauef Pediatria Nutrição Psicologa Alana Fisioter…" at bounding box center [211, 117] width 135 height 12
click at [255, 118] on input "text" at bounding box center [211, 117] width 135 height 12
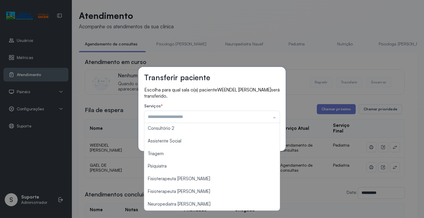
scroll to position [89, 0]
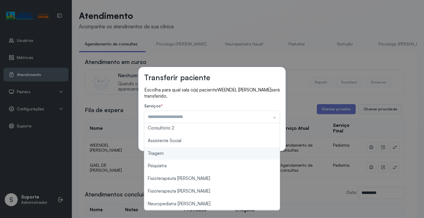
type input "*******"
drag, startPoint x: 175, startPoint y: 156, endPoint x: 248, endPoint y: 139, distance: 75.4
click at [176, 155] on div "Transferir paciente Escolha para qual sala o(a) paciente WEENDEL KAAUEH CARVALH…" at bounding box center [212, 109] width 424 height 218
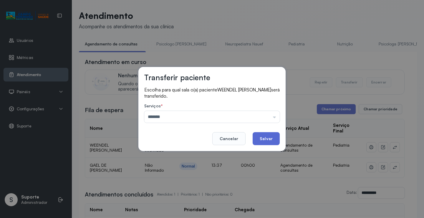
click at [263, 137] on button "Salvar" at bounding box center [266, 138] width 27 height 13
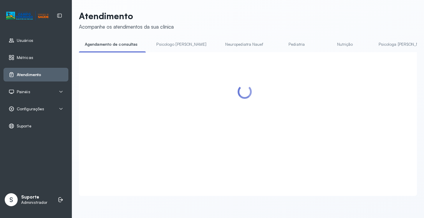
click at [160, 42] on link "Psicologo Pedro" at bounding box center [182, 44] width 62 height 10
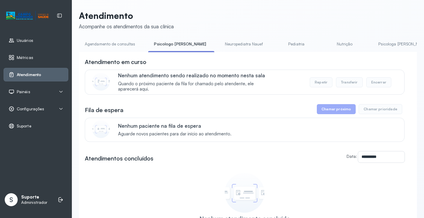
click at [127, 33] on div "**********" at bounding box center [248, 139] width 338 height 259
click at [120, 44] on link "Agendamento de consultas" at bounding box center [110, 44] width 62 height 10
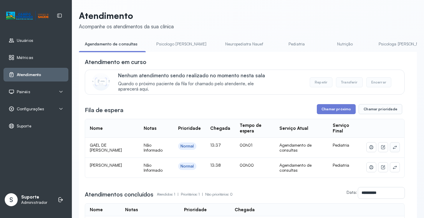
click at [393, 146] on icon at bounding box center [395, 147] width 5 height 5
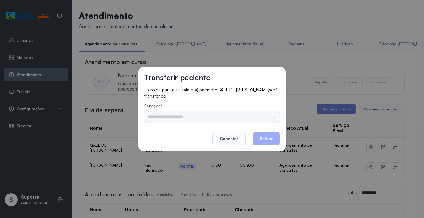
click at [251, 114] on div "Psicologo Pedro Neuropediatra Nauef Pediatria Nutrição Psicologa Alana Fisioter…" at bounding box center [211, 117] width 135 height 12
click at [268, 113] on input "text" at bounding box center [211, 117] width 135 height 12
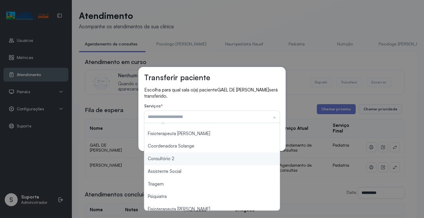
scroll to position [59, 0]
type input "*******"
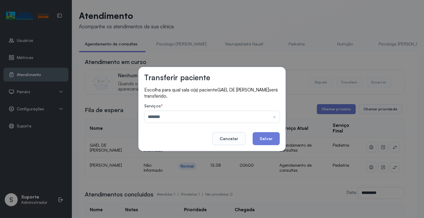
drag, startPoint x: 172, startPoint y: 185, endPoint x: 252, endPoint y: 151, distance: 87.5
click at [172, 185] on div "Transferir paciente Escolha para qual sala o(a) paciente GAEL DE JESUS SILVA se…" at bounding box center [212, 109] width 424 height 218
click at [265, 138] on button "Salvar" at bounding box center [266, 138] width 27 height 13
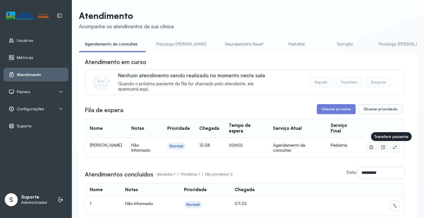
click at [393, 148] on icon at bounding box center [395, 147] width 5 height 5
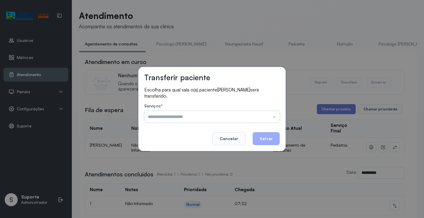
click at [259, 112] on input "text" at bounding box center [211, 117] width 135 height 12
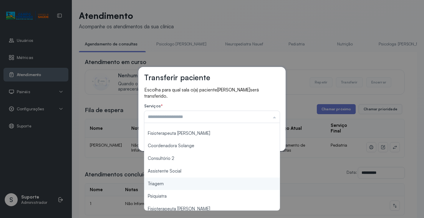
type input "*******"
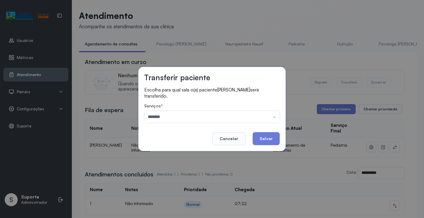
click at [170, 183] on div "Transferir paciente Escolha para qual sala o(a) paciente EMILLY SOFIA SOUZA SAN…" at bounding box center [212, 109] width 424 height 218
click at [267, 143] on button "Salvar" at bounding box center [266, 138] width 27 height 13
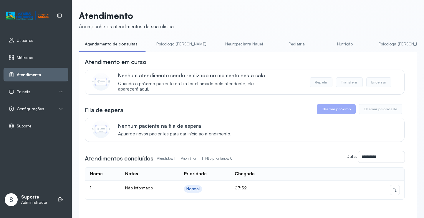
click at [325, 43] on link "Nutrição" at bounding box center [345, 44] width 41 height 10
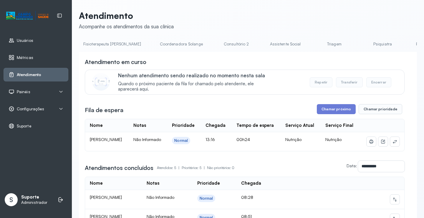
scroll to position [0, 364]
click at [311, 44] on link "Triagem" at bounding box center [331, 44] width 41 height 10
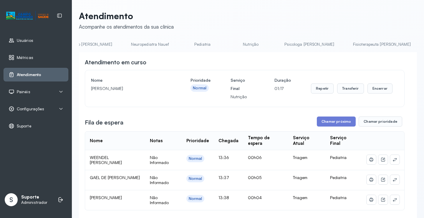
scroll to position [0, 0]
click at [87, 44] on link "Agendamento de consultas" at bounding box center [110, 44] width 62 height 10
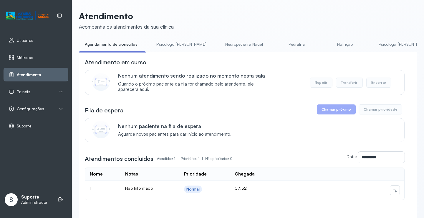
click at [170, 46] on link "Psicologo Pedro" at bounding box center [182, 44] width 62 height 10
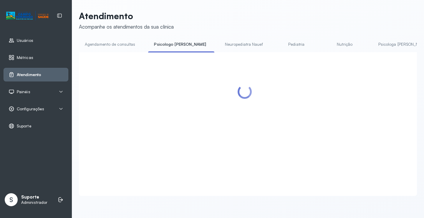
click at [131, 42] on link "Agendamento de consultas" at bounding box center [110, 44] width 62 height 10
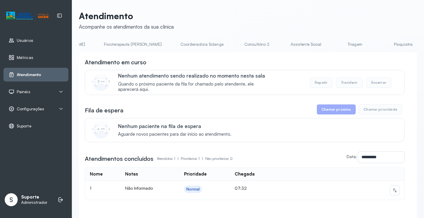
scroll to position [0, 370]
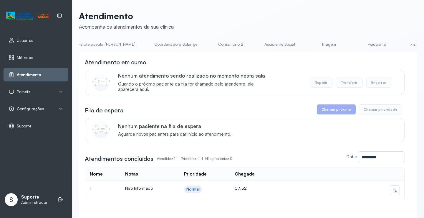
click at [308, 42] on link "Triagem" at bounding box center [328, 44] width 41 height 10
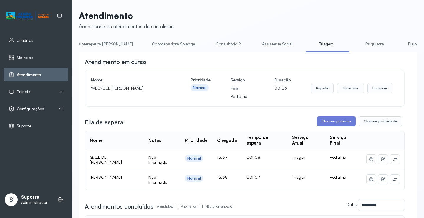
scroll to position [90, 0]
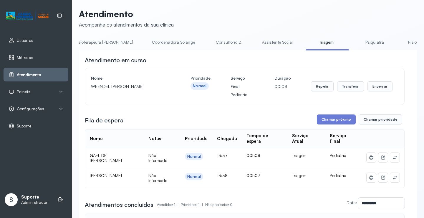
click at [146, 45] on link "Coordenadora Solange" at bounding box center [173, 42] width 55 height 10
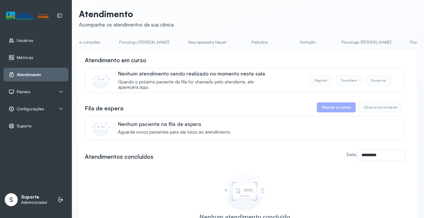
scroll to position [0, 0]
click at [121, 38] on link "Agendamento de consultas" at bounding box center [110, 42] width 62 height 10
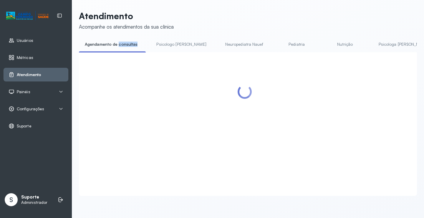
click at [121, 38] on div "Atendimento Acompanhe os atendimentos da sua clínica Agendamento de consultas P…" at bounding box center [248, 103] width 338 height 185
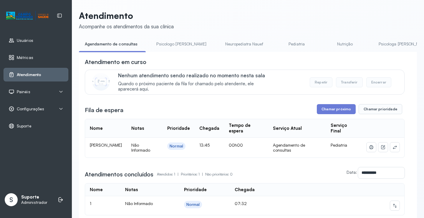
click at [147, 36] on div "**********" at bounding box center [248, 131] width 338 height 242
click at [390, 148] on button at bounding box center [394, 146] width 9 height 9
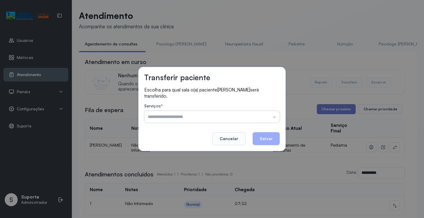
click at [251, 114] on input "text" at bounding box center [211, 117] width 135 height 12
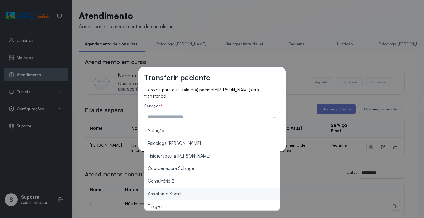
scroll to position [88, 0]
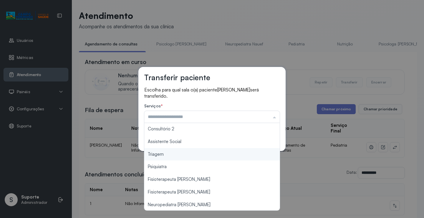
type input "*******"
click at [174, 156] on div "Transferir paciente Escolha para qual sala o(a) paciente MALÚ JATOBÁ ARAUJO ser…" at bounding box center [212, 109] width 424 height 218
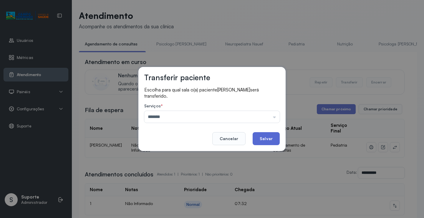
click at [261, 137] on button "Salvar" at bounding box center [266, 138] width 27 height 13
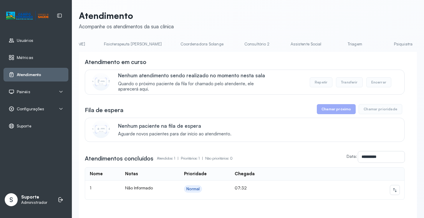
scroll to position [0, 360]
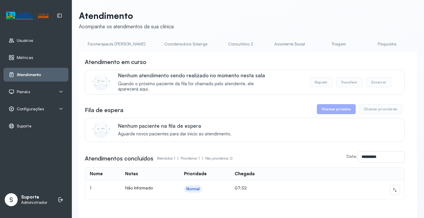
click at [318, 40] on link "Triagem" at bounding box center [338, 44] width 41 height 10
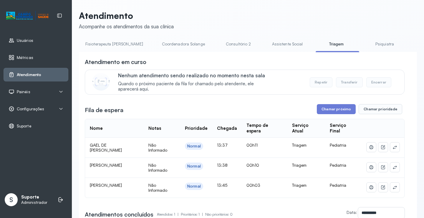
click at [364, 48] on link "Psiquiatra" at bounding box center [384, 44] width 41 height 10
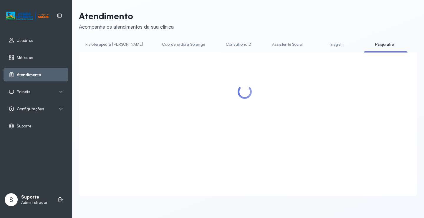
click at [316, 46] on link "Triagem" at bounding box center [336, 44] width 41 height 10
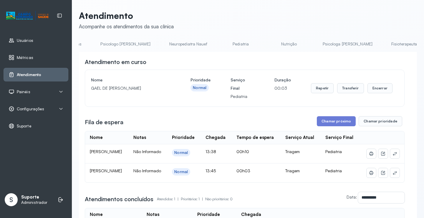
scroll to position [0, 0]
click at [119, 45] on link "Agendamento de consultas" at bounding box center [110, 44] width 62 height 10
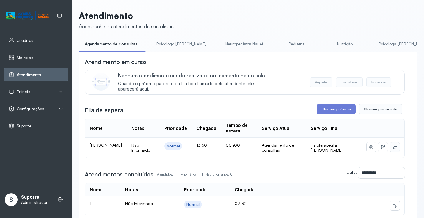
click at [393, 148] on icon at bounding box center [395, 147] width 4 height 4
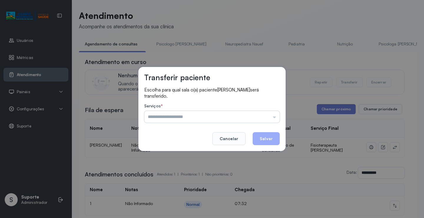
drag, startPoint x: 258, startPoint y: 120, endPoint x: 246, endPoint y: 125, distance: 13.0
click at [258, 120] on input "text" at bounding box center [211, 117] width 135 height 12
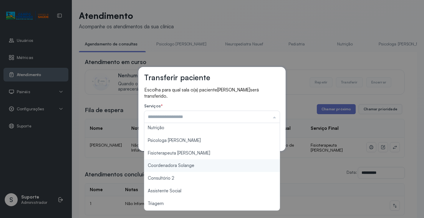
scroll to position [89, 0]
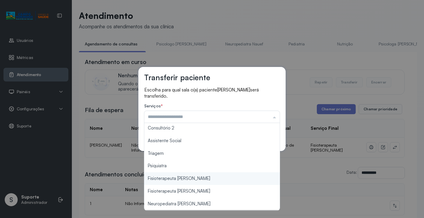
type input "**********"
click at [191, 179] on div "**********" at bounding box center [212, 109] width 424 height 218
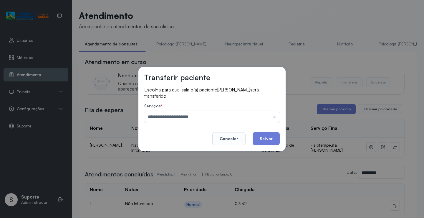
click at [264, 142] on button "Salvar" at bounding box center [266, 138] width 27 height 13
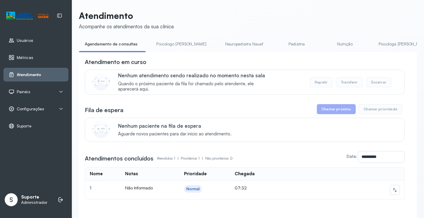
click at [278, 41] on link "Pediatria" at bounding box center [296, 44] width 41 height 10
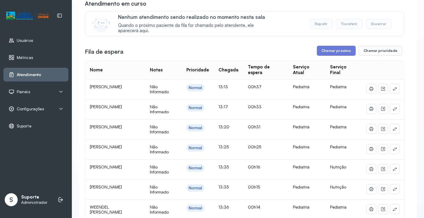
scroll to position [59, 0]
click at [394, 170] on button at bounding box center [394, 167] width 9 height 9
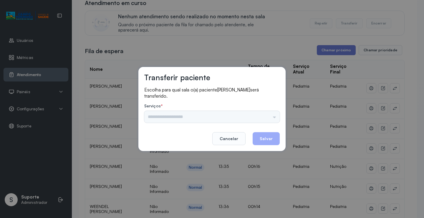
click at [270, 117] on div "Psicologo Pedro Neuropediatra Nauef Pediatria Nutrição Psicologa Alana Fisioter…" at bounding box center [211, 117] width 135 height 12
click at [267, 115] on input "text" at bounding box center [211, 117] width 135 height 12
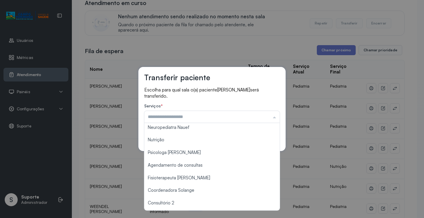
scroll to position [0, 0]
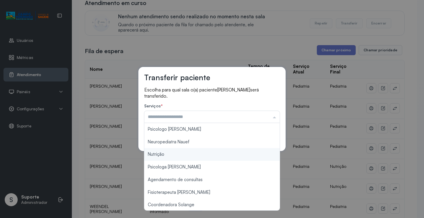
type input "********"
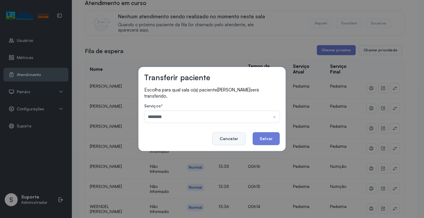
drag, startPoint x: 178, startPoint y: 156, endPoint x: 234, endPoint y: 143, distance: 57.5
click at [179, 155] on div "Transferir paciente Escolha para qual sala o(a) paciente Marina Batista de Nova…" at bounding box center [212, 109] width 424 height 218
click at [259, 136] on button "Salvar" at bounding box center [266, 138] width 27 height 13
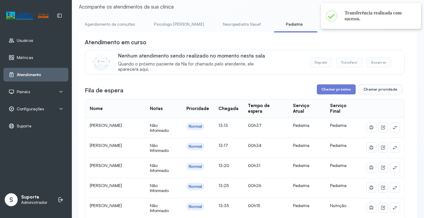
scroll to position [89, 0]
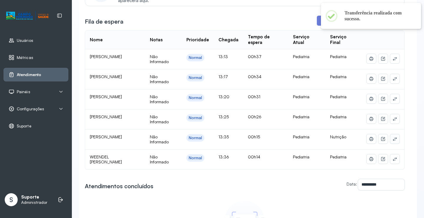
click at [390, 140] on button at bounding box center [394, 138] width 9 height 9
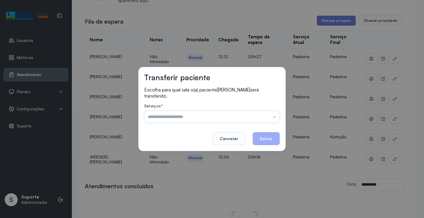
click at [266, 117] on input "text" at bounding box center [211, 117] width 135 height 12
type input "********"
drag, startPoint x: 181, startPoint y: 158, endPoint x: 234, endPoint y: 146, distance: 53.9
click at [182, 157] on div "Transferir paciente Escolha para qual sala o(a) paciente Yuri Santos Silva será…" at bounding box center [212, 109] width 424 height 218
click at [265, 134] on button "Salvar" at bounding box center [266, 138] width 27 height 13
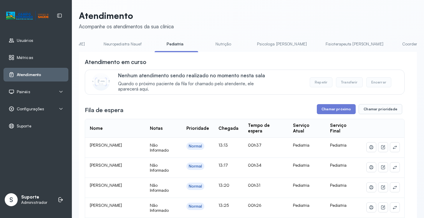
scroll to position [0, 113]
click at [209, 42] on link "Nutrição" at bounding box center [229, 44] width 41 height 10
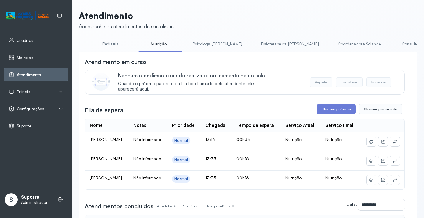
scroll to position [0, 181]
click at [205, 42] on link "Psicologa [PERSON_NAME]" at bounding box center [220, 44] width 62 height 10
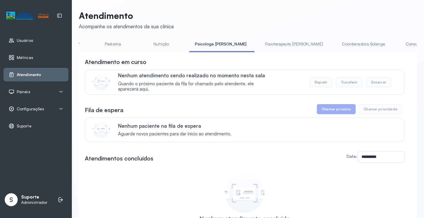
click at [398, 43] on link "Consultório 2" at bounding box center [418, 44] width 41 height 10
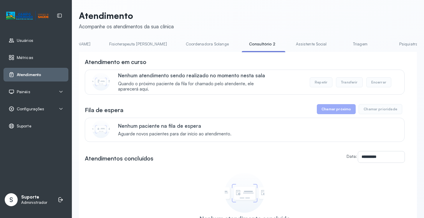
scroll to position [0, 354]
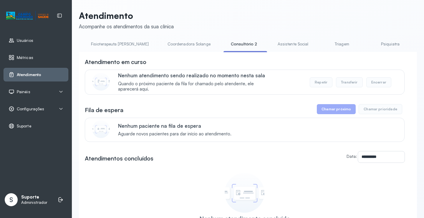
click at [321, 50] on li "Triagem" at bounding box center [343, 45] width 44 height 13
click at [321, 46] on link "Triagem" at bounding box center [341, 44] width 41 height 10
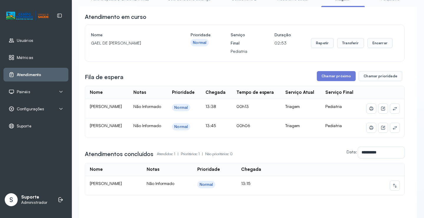
scroll to position [59, 0]
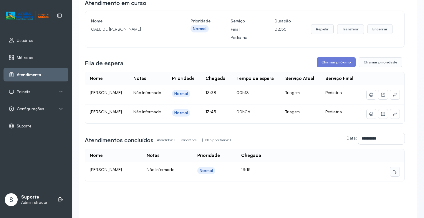
click at [393, 174] on icon at bounding box center [395, 171] width 5 height 5
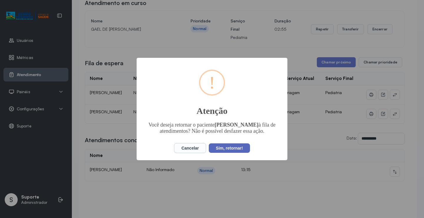
click at [238, 152] on button "Sim, retornar!" at bounding box center [229, 147] width 41 height 9
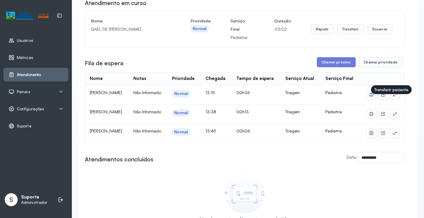
click at [393, 97] on icon at bounding box center [395, 94] width 5 height 5
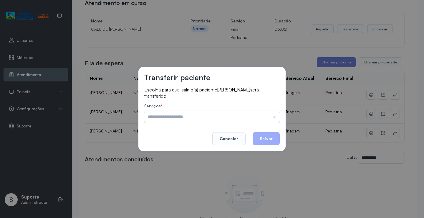
click at [268, 114] on input "text" at bounding box center [211, 117] width 135 height 12
type input "*********"
drag, startPoint x: 180, startPoint y: 155, endPoint x: 235, endPoint y: 139, distance: 58.0
click at [180, 155] on div "Transferir paciente Escolha para qual sala o(a) paciente AYLLA VITORIA DOS SANT…" at bounding box center [212, 109] width 424 height 218
click at [261, 138] on button "Salvar" at bounding box center [266, 138] width 27 height 13
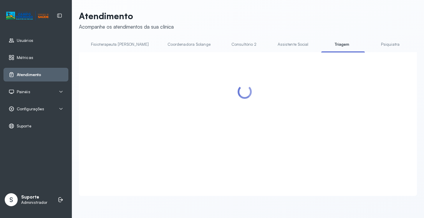
scroll to position [0, 0]
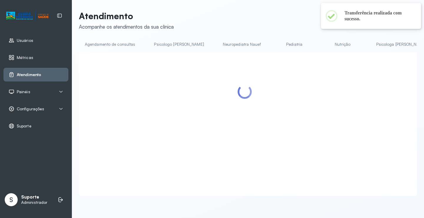
click at [274, 44] on link "Pediatria" at bounding box center [294, 44] width 41 height 10
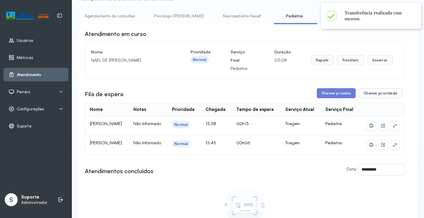
scroll to position [0, 0]
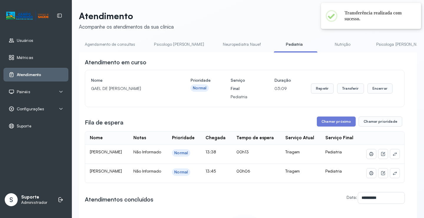
drag, startPoint x: 222, startPoint y: 47, endPoint x: 246, endPoint y: 44, distance: 24.1
click at [222, 47] on link "Neuropediatra Nauef" at bounding box center [242, 44] width 50 height 10
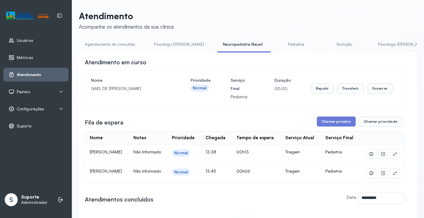
click at [277, 44] on link "Pediatria" at bounding box center [296, 44] width 41 height 10
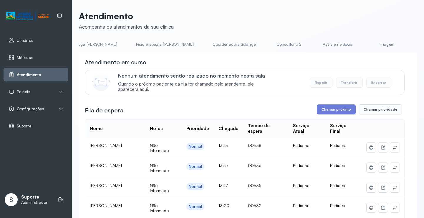
scroll to position [0, 310]
click at [365, 41] on link "Triagem" at bounding box center [385, 44] width 41 height 10
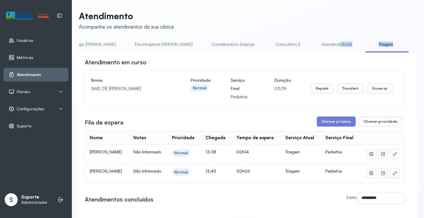
drag, startPoint x: 277, startPoint y: 52, endPoint x: 302, endPoint y: 53, distance: 24.8
click at [302, 53] on div "Agendamento de consultas Psicologo Pedro Neuropediatra Nauef Pediatria Nutrição…" at bounding box center [248, 45] width 338 height 13
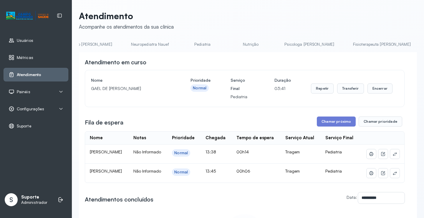
scroll to position [0, 91]
click at [231, 41] on link "Nutrição" at bounding box center [251, 44] width 41 height 10
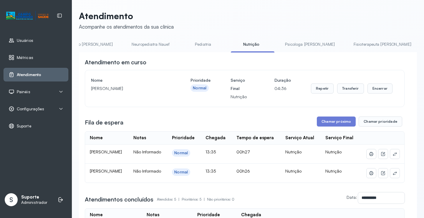
scroll to position [0, 0]
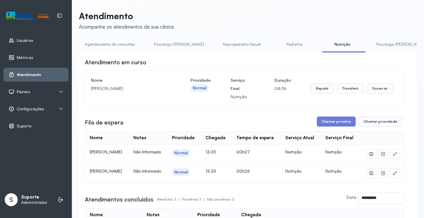
click at [96, 43] on link "Agendamento de consultas" at bounding box center [110, 44] width 62 height 10
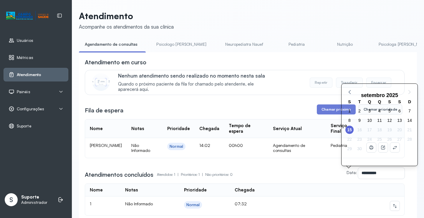
click at [391, 148] on div "3" at bounding box center [390, 148] width 10 height 9
click at [315, 153] on div "Agendamento de consultas" at bounding box center [297, 148] width 48 height 10
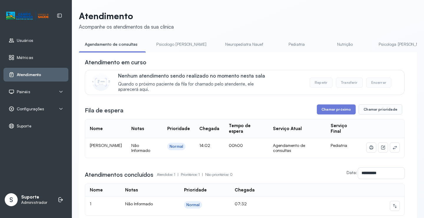
click at [272, 99] on div "**********" at bounding box center [245, 136] width 320 height 157
click at [393, 147] on button at bounding box center [394, 147] width 9 height 9
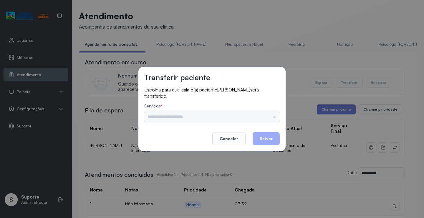
click at [269, 118] on input "text" at bounding box center [211, 117] width 135 height 12
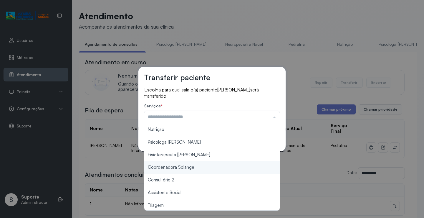
scroll to position [89, 0]
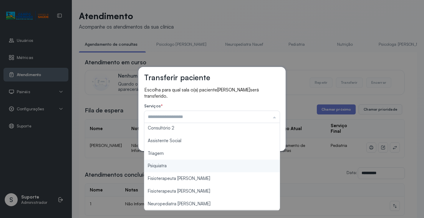
type input "*******"
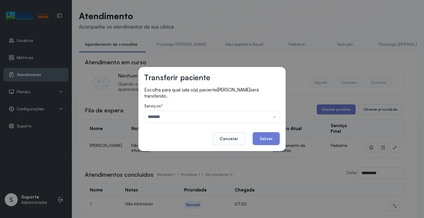
click at [184, 158] on div "Transferir paciente Escolha para qual sala o(a) paciente LUARA AMORIM DOS SANTO…" at bounding box center [212, 109] width 424 height 218
click at [260, 139] on button "Salvar" at bounding box center [266, 138] width 27 height 13
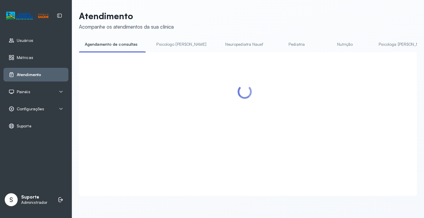
click at [170, 48] on link "Psicologo Pedro" at bounding box center [182, 44] width 62 height 10
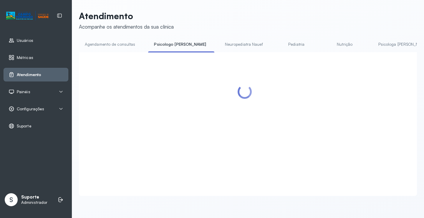
click at [115, 35] on div "Atendimento Acompanhe os atendimentos da sua clínica Agendamento de consultas P…" at bounding box center [248, 103] width 338 height 185
click at [116, 40] on link "Agendamento de consultas" at bounding box center [110, 44] width 62 height 10
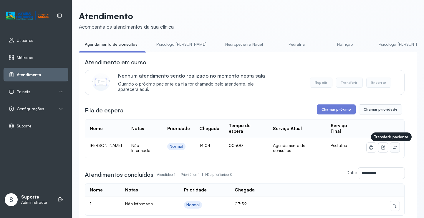
click at [391, 146] on button at bounding box center [394, 147] width 9 height 9
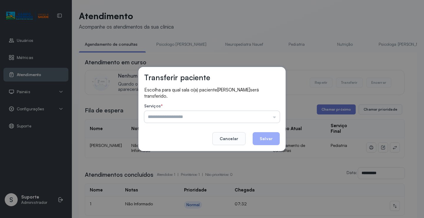
drag, startPoint x: 268, startPoint y: 118, endPoint x: 249, endPoint y: 119, distance: 18.9
click at [266, 117] on input "text" at bounding box center [211, 117] width 135 height 12
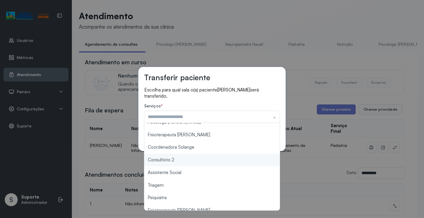
scroll to position [59, 0]
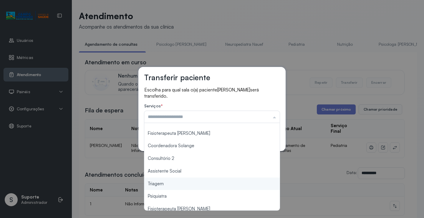
type input "*******"
drag, startPoint x: 163, startPoint y: 182, endPoint x: 181, endPoint y: 178, distance: 18.0
click at [165, 182] on div "Transferir paciente Escolha para qual sala o(a) paciente JOSE FELIPE SILVA CARV…" at bounding box center [212, 109] width 424 height 218
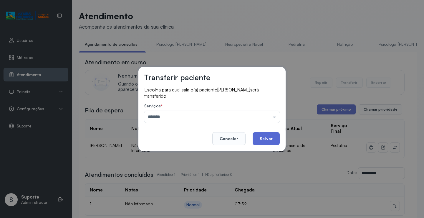
drag, startPoint x: 252, startPoint y: 148, endPoint x: 255, endPoint y: 143, distance: 5.7
click at [254, 144] on div "Transferir paciente Escolha para qual sala o(a) paciente JOSE FELIPE SILVA CARV…" at bounding box center [211, 109] width 147 height 84
click at [255, 143] on button "Salvar" at bounding box center [266, 138] width 27 height 13
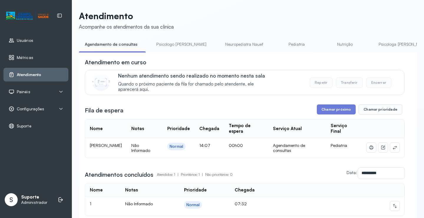
drag, startPoint x: 89, startPoint y: 146, endPoint x: 116, endPoint y: 149, distance: 27.9
click at [120, 152] on td "MAITE MAIA DE SOUZA" at bounding box center [106, 148] width 42 height 20
copy span "MAITE MAIA DE SOUZA"
click at [390, 151] on button at bounding box center [394, 147] width 9 height 9
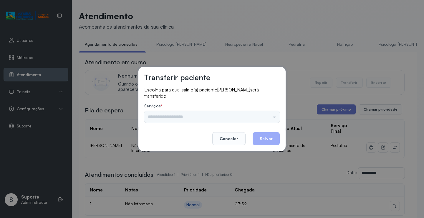
drag, startPoint x: 267, startPoint y: 124, endPoint x: 267, endPoint y: 118, distance: 5.6
click at [267, 124] on footer "Cancelar Salvar" at bounding box center [211, 134] width 135 height 21
click at [267, 118] on input "text" at bounding box center [211, 117] width 135 height 12
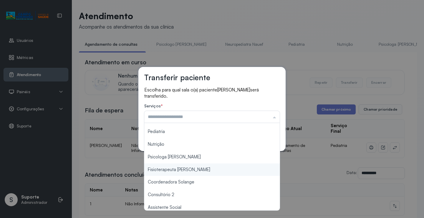
scroll to position [89, 0]
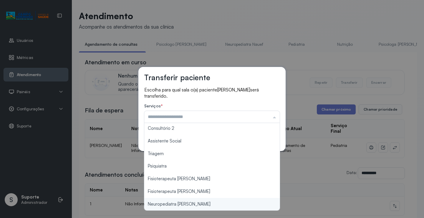
type input "**********"
drag, startPoint x: 199, startPoint y: 206, endPoint x: 247, endPoint y: 152, distance: 72.6
click at [203, 203] on div "**********" at bounding box center [212, 109] width 424 height 218
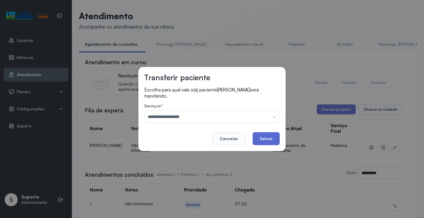
click at [267, 139] on button "Salvar" at bounding box center [266, 138] width 27 height 13
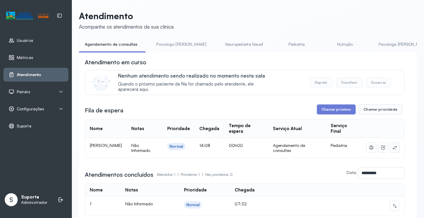
click at [393, 148] on icon at bounding box center [395, 147] width 5 height 5
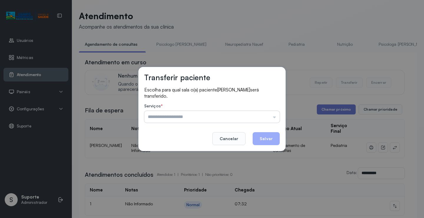
click at [269, 112] on input "text" at bounding box center [211, 117] width 135 height 12
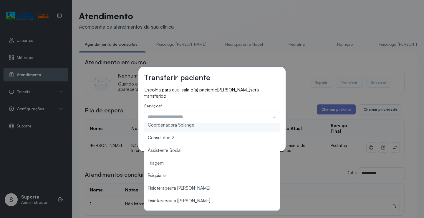
scroll to position [88, 0]
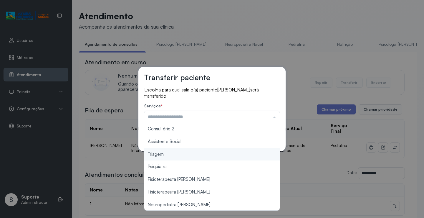
type input "*******"
click at [187, 155] on div "Transferir paciente Escolha para qual sala o(a) paciente MAITÊ MAIA DE SOUZA se…" at bounding box center [212, 109] width 424 height 218
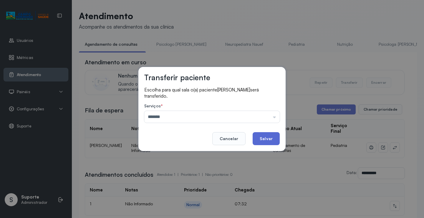
click at [260, 135] on button "Salvar" at bounding box center [266, 138] width 27 height 13
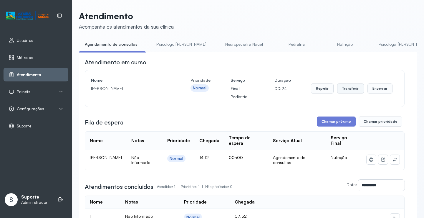
click at [350, 89] on button "Transferir" at bounding box center [350, 88] width 27 height 10
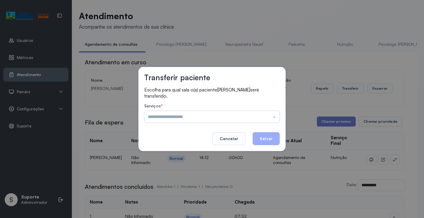
click at [268, 115] on input "text" at bounding box center [211, 117] width 135 height 12
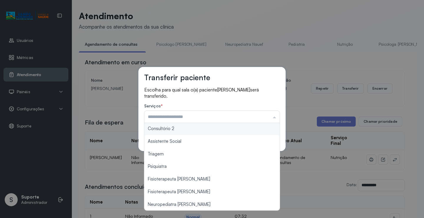
scroll to position [89, 0]
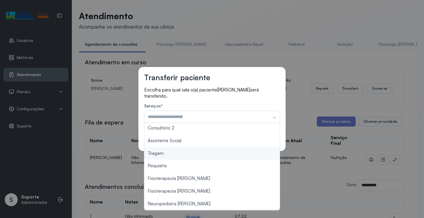
type input "*******"
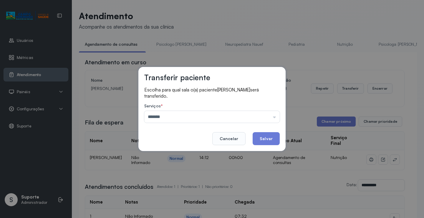
drag, startPoint x: 182, startPoint y: 153, endPoint x: 222, endPoint y: 150, distance: 39.6
click at [183, 152] on div "Transferir paciente Escolha para qual sala o(a) paciente EZEQUIEL THOMAZ DA SIL…" at bounding box center [212, 109] width 424 height 218
click at [266, 139] on button "Salvar" at bounding box center [266, 138] width 27 height 13
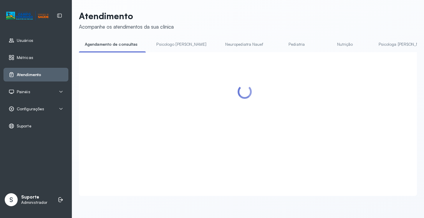
drag, startPoint x: 167, startPoint y: 42, endPoint x: 156, endPoint y: 41, distance: 11.2
click at [167, 42] on link "Psicologo Pedro" at bounding box center [182, 44] width 62 height 10
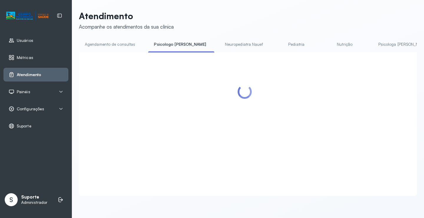
click at [117, 47] on link "Agendamento de consultas" at bounding box center [110, 44] width 62 height 10
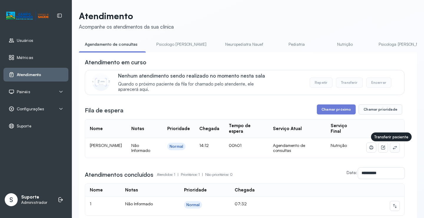
click at [391, 152] on button at bounding box center [394, 147] width 9 height 9
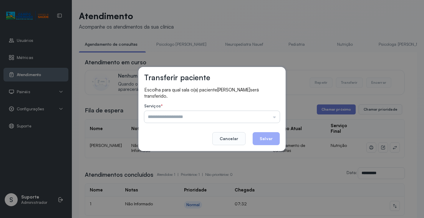
click at [270, 115] on input "text" at bounding box center [211, 117] width 135 height 12
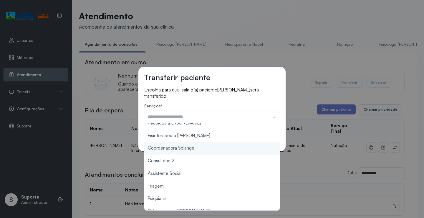
scroll to position [59, 0]
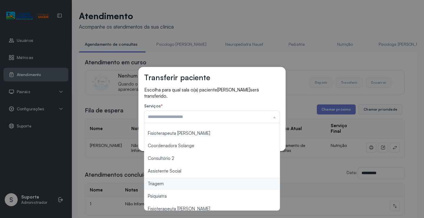
type input "*******"
click at [176, 184] on div "Transferir paciente Escolha para qual sala o(a) paciente Pérola Dias Souza será…" at bounding box center [212, 109] width 424 height 218
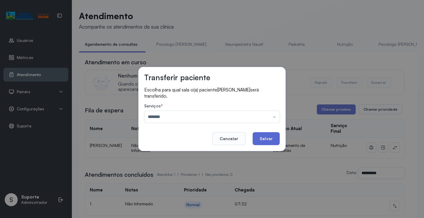
click at [274, 138] on button "Salvar" at bounding box center [266, 138] width 27 height 13
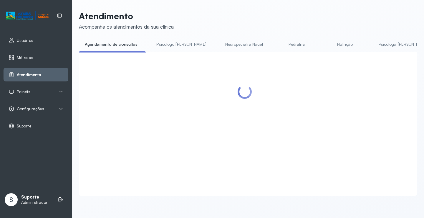
click at [171, 44] on link "Psicologo Pedro" at bounding box center [182, 44] width 62 height 10
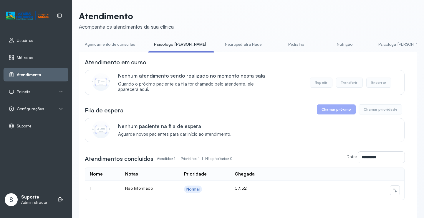
click at [110, 43] on link "Agendamento de consultas" at bounding box center [110, 44] width 62 height 10
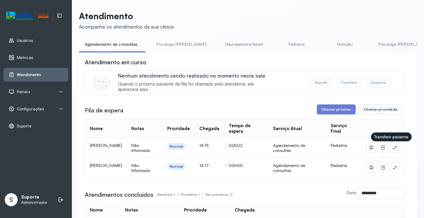
click at [393, 146] on icon at bounding box center [395, 147] width 5 height 5
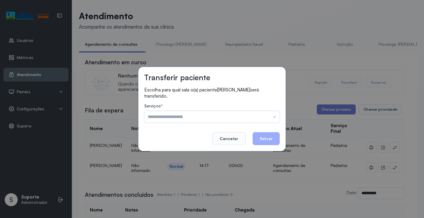
drag, startPoint x: 254, startPoint y: 101, endPoint x: 257, endPoint y: 123, distance: 22.1
click at [259, 112] on div "Escolha para qual sala o(a) paciente ARTHUR EMANUEL DE FREITAS CARVALHO será tr…" at bounding box center [211, 105] width 135 height 37
click at [257, 123] on input "text" at bounding box center [211, 117] width 135 height 12
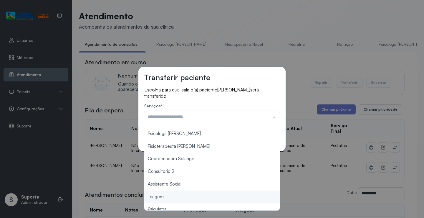
scroll to position [89, 0]
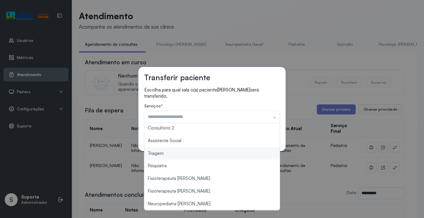
type input "*******"
click at [196, 158] on div "Transferir paciente Escolha para qual sala o(a) paciente ARTHUR EMANUEL DE FREI…" at bounding box center [212, 109] width 424 height 218
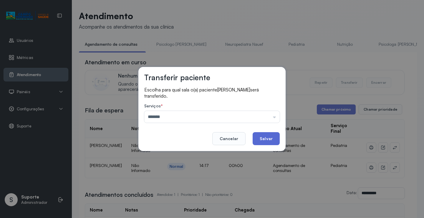
click at [275, 138] on button "Salvar" at bounding box center [266, 138] width 27 height 13
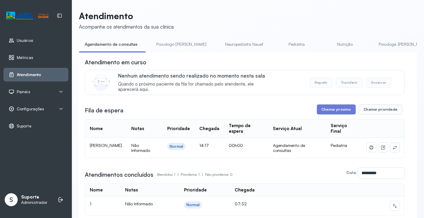
click at [393, 149] on icon at bounding box center [395, 147] width 4 height 4
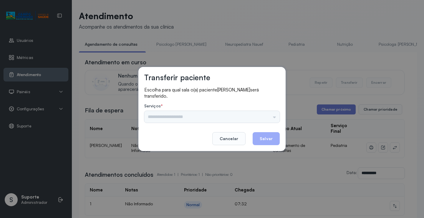
click at [266, 115] on div "Psicologo Pedro Neuropediatra Nauef Pediatria Nutrição Psicologa Alana Fisioter…" at bounding box center [211, 117] width 135 height 12
click at [266, 115] on input "text" at bounding box center [211, 117] width 135 height 12
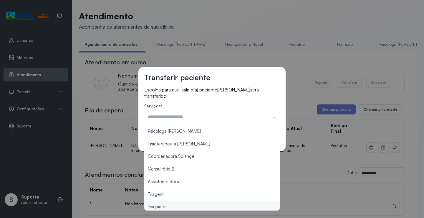
scroll to position [89, 0]
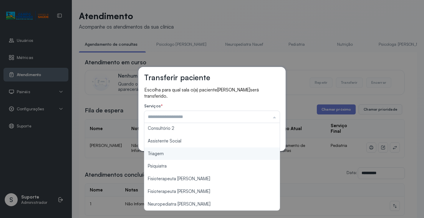
type input "*******"
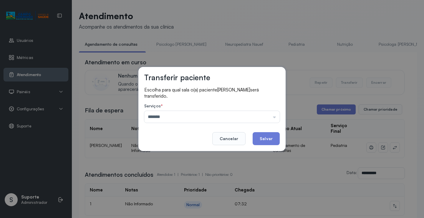
click at [217, 153] on div "Transferir paciente Escolha para qual sala o(a) paciente JULIA FREITAS GONCALVE…" at bounding box center [212, 109] width 424 height 218
click at [267, 135] on button "Salvar" at bounding box center [266, 138] width 27 height 13
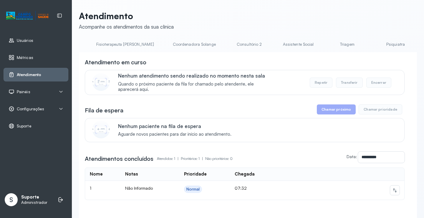
scroll to position [0, 353]
click at [324, 44] on link "Triagem" at bounding box center [344, 44] width 41 height 10
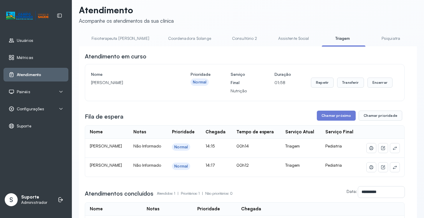
scroll to position [0, 0]
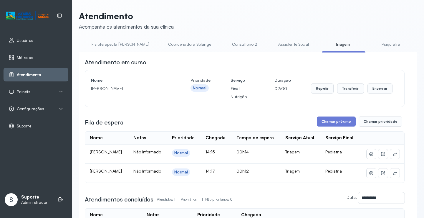
drag, startPoint x: 281, startPoint y: 54, endPoint x: 220, endPoint y: 54, distance: 61.0
click at [220, 54] on div "**********" at bounding box center [248, 165] width 338 height 226
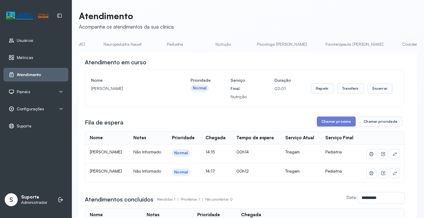
scroll to position [0, 117]
click at [205, 41] on link "Nutrição" at bounding box center [225, 44] width 41 height 10
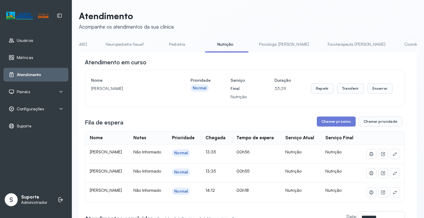
scroll to position [0, 0]
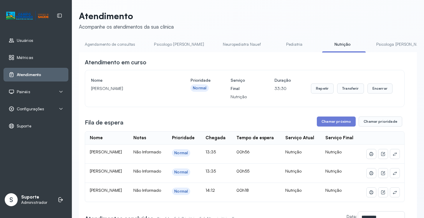
click at [114, 43] on link "Agendamento de consultas" at bounding box center [110, 44] width 62 height 10
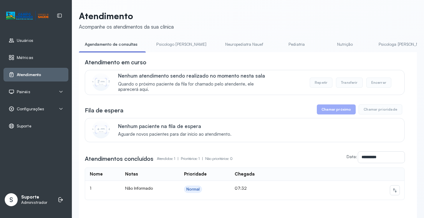
click at [179, 43] on link "Psicologo Pedro" at bounding box center [182, 44] width 62 height 10
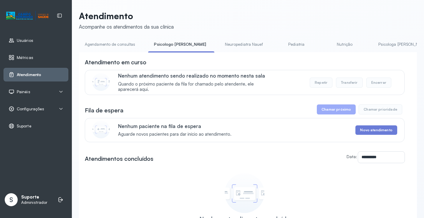
click at [219, 44] on link "Neuropediatra Nauef" at bounding box center [244, 44] width 50 height 10
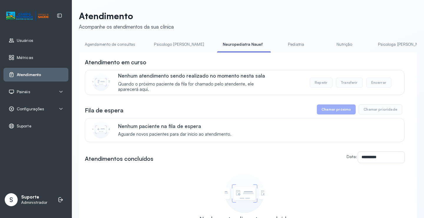
click at [110, 44] on link "Agendamento de consultas" at bounding box center [110, 44] width 62 height 10
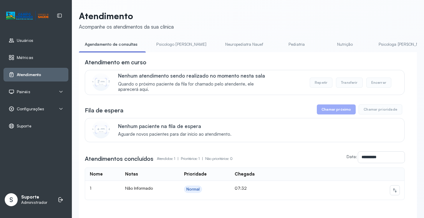
click at [325, 43] on link "Nutrição" at bounding box center [345, 44] width 41 height 10
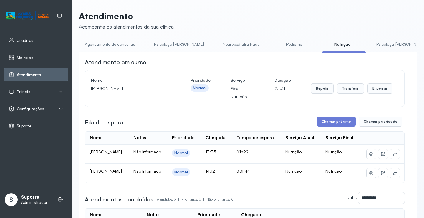
click at [133, 41] on link "Agendamento de consultas" at bounding box center [110, 44] width 62 height 10
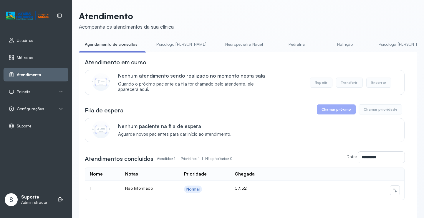
click at [276, 44] on link "Pediatria" at bounding box center [296, 44] width 41 height 10
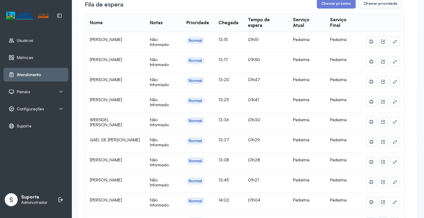
scroll to position [29, 0]
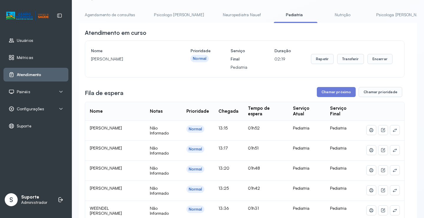
click at [325, 14] on link "Nutrição" at bounding box center [342, 15] width 41 height 10
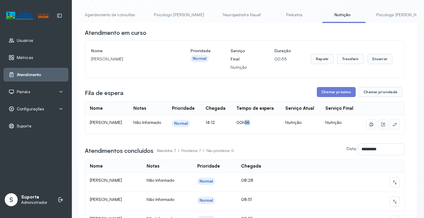
drag, startPoint x: 244, startPoint y: 123, endPoint x: 270, endPoint y: 123, distance: 25.6
click at [270, 123] on td "00h56" at bounding box center [256, 124] width 49 height 19
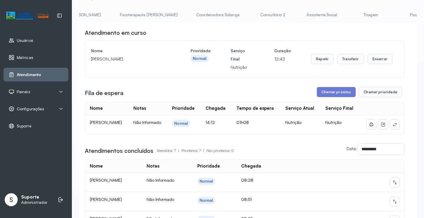
scroll to position [0, 326]
click at [350, 14] on link "Triagem" at bounding box center [370, 15] width 41 height 10
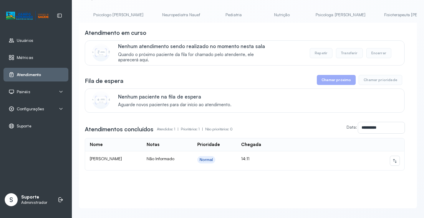
scroll to position [0, 0]
click at [274, 16] on link "Pediatria" at bounding box center [294, 15] width 41 height 10
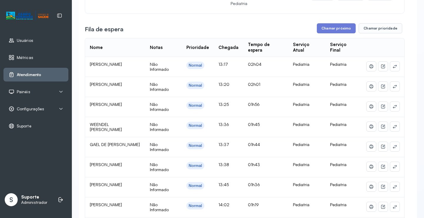
scroll to position [29, 0]
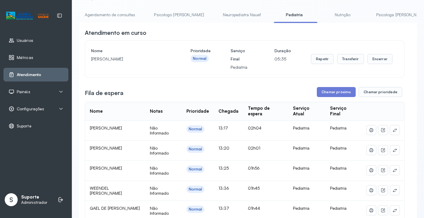
click at [327, 13] on link "Nutrição" at bounding box center [342, 15] width 41 height 10
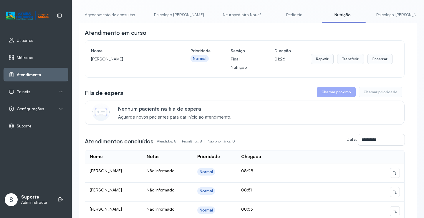
click at [120, 18] on link "Agendamento de consultas" at bounding box center [110, 15] width 62 height 10
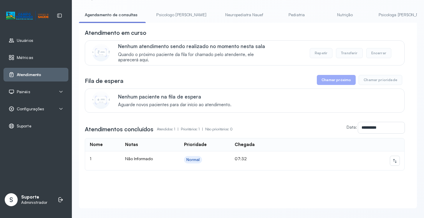
click at [277, 14] on link "Pediatria" at bounding box center [296, 15] width 41 height 10
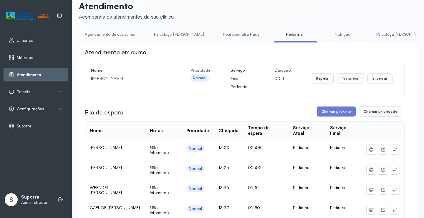
scroll to position [0, 0]
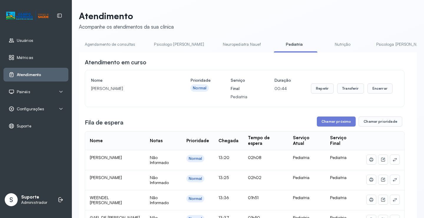
drag, startPoint x: 206, startPoint y: 54, endPoint x: 275, endPoint y: 54, distance: 69.2
click at [378, 45] on link "Triagem" at bounding box center [398, 44] width 41 height 10
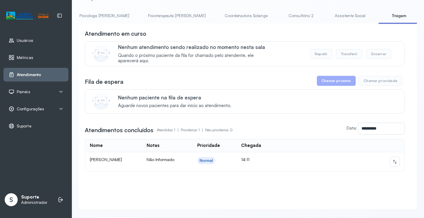
scroll to position [42, 0]
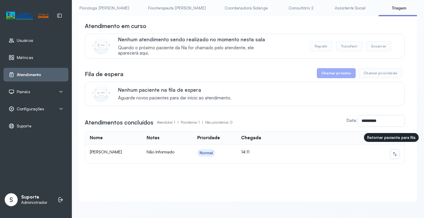
click at [394, 150] on button at bounding box center [394, 153] width 9 height 9
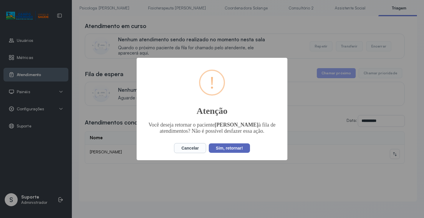
click at [230, 152] on button "Sim, retornar!" at bounding box center [229, 147] width 41 height 9
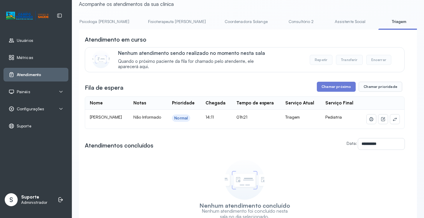
scroll to position [0, 0]
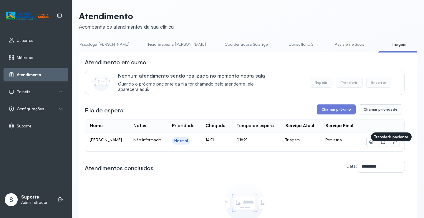
click at [391, 146] on button at bounding box center [394, 141] width 9 height 9
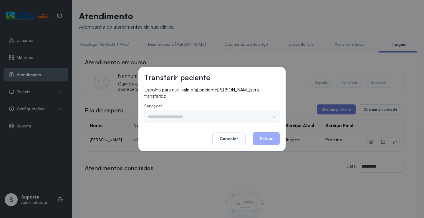
click at [259, 111] on div "Psicologo Pedro Neuropediatra Nauef Pediatria Nutrição Psicologa Alana Fisioter…" at bounding box center [211, 117] width 135 height 12
click at [257, 116] on input "text" at bounding box center [211, 117] width 135 height 12
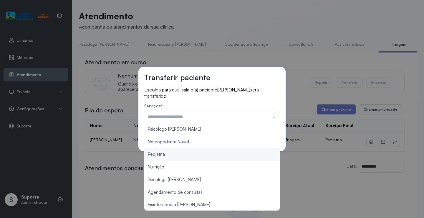
type input "*********"
click at [174, 156] on div "Transferir paciente Escolha para qual sala o(a) paciente EZEQUIEL THOMAZ DA SIL…" at bounding box center [212, 109] width 424 height 218
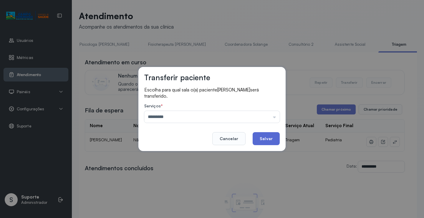
click at [272, 138] on button "Salvar" at bounding box center [266, 138] width 27 height 13
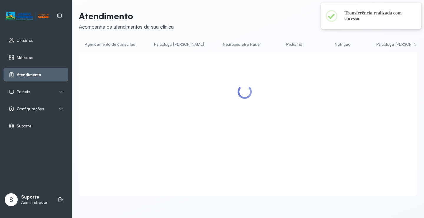
click at [274, 45] on link "Pediatria" at bounding box center [294, 44] width 41 height 10
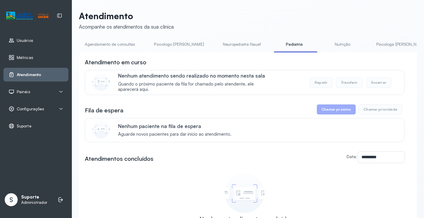
click at [322, 43] on link "Nutrição" at bounding box center [342, 44] width 41 height 10
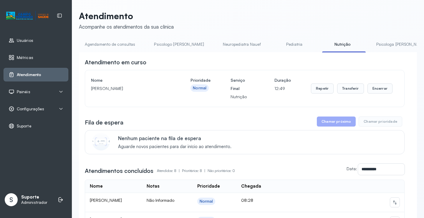
click at [109, 44] on link "Agendamento de consultas" at bounding box center [110, 44] width 62 height 10
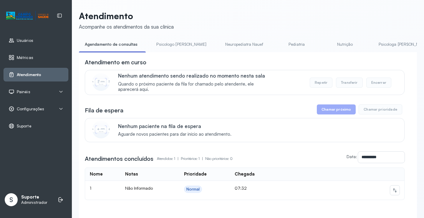
click at [276, 44] on link "Pediatria" at bounding box center [296, 44] width 41 height 10
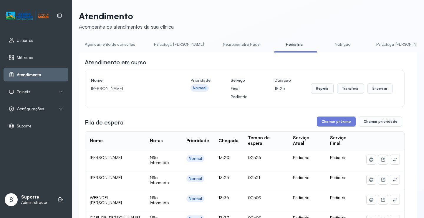
click at [217, 44] on link "Neuropediatra Nauef" at bounding box center [242, 44] width 50 height 10
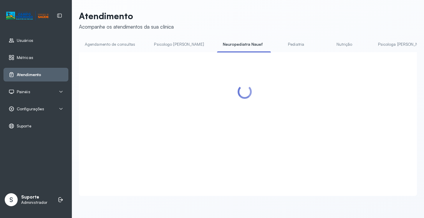
click at [276, 43] on link "Pediatria" at bounding box center [296, 44] width 41 height 10
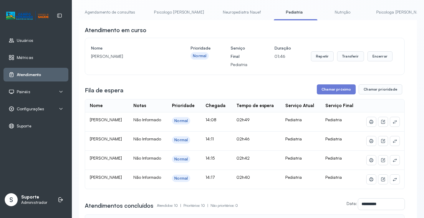
scroll to position [97, 0]
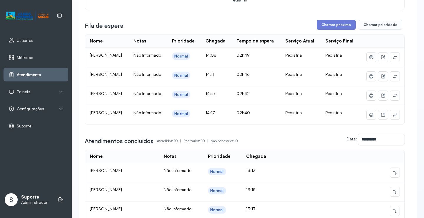
drag, startPoint x: 231, startPoint y: 62, endPoint x: 247, endPoint y: 65, distance: 16.5
click at [231, 65] on td "14:08" at bounding box center [216, 57] width 31 height 19
drag, startPoint x: 247, startPoint y: 65, endPoint x: 245, endPoint y: 74, distance: 9.0
click at [232, 65] on td "14:08" at bounding box center [216, 57] width 31 height 19
drag, startPoint x: 245, startPoint y: 74, endPoint x: 238, endPoint y: 72, distance: 7.5
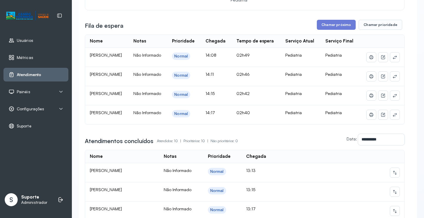
click at [243, 75] on table "Nome Notas Prioridade Chegada Tempo de espera Serviço Atual Serviço Final MAITÊ…" at bounding box center [245, 79] width 320 height 90
click at [232, 67] on td "14:08" at bounding box center [216, 57] width 31 height 19
drag, startPoint x: 240, startPoint y: 81, endPoint x: 244, endPoint y: 59, distance: 21.5
click at [232, 81] on td "14:11" at bounding box center [216, 76] width 31 height 19
click at [232, 59] on td "14:08" at bounding box center [216, 57] width 31 height 19
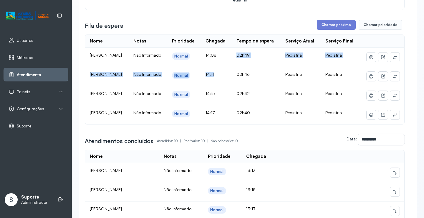
click at [232, 77] on td "14:11" at bounding box center [216, 76] width 31 height 19
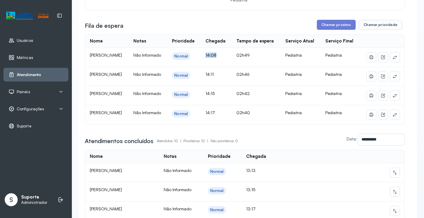
drag, startPoint x: 229, startPoint y: 62, endPoint x: 244, endPoint y: 61, distance: 15.3
click at [232, 61] on td "14:08" at bounding box center [216, 57] width 31 height 19
click at [232, 77] on td "14:11" at bounding box center [216, 76] width 31 height 19
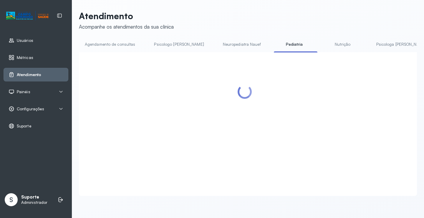
scroll to position [0, 0]
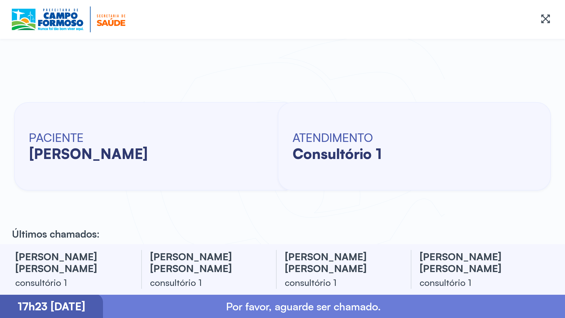
drag, startPoint x: 0, startPoint y: 162, endPoint x: 0, endPoint y: 181, distance: 19.7
click at [0, 181] on div "PACIENTE maitê maia de souza ATENDIMENTO consultório 1" at bounding box center [282, 146] width 565 height 196
